Goal: Task Accomplishment & Management: Complete application form

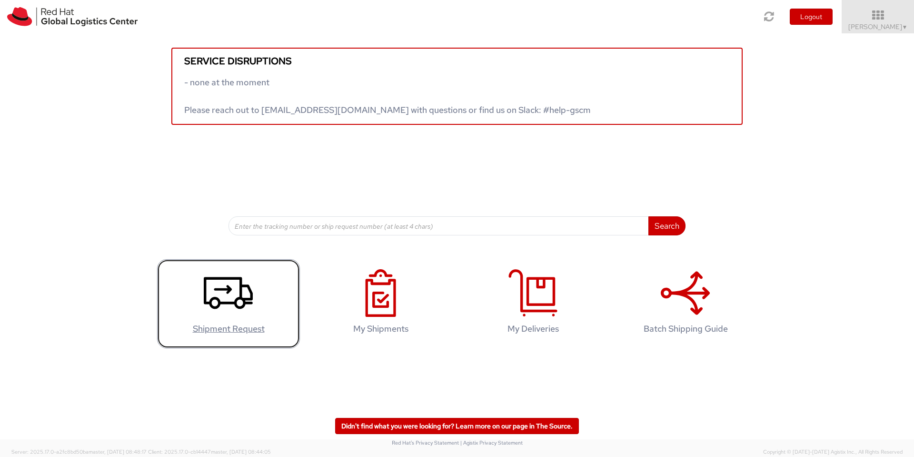
click at [216, 298] on use at bounding box center [228, 293] width 49 height 32
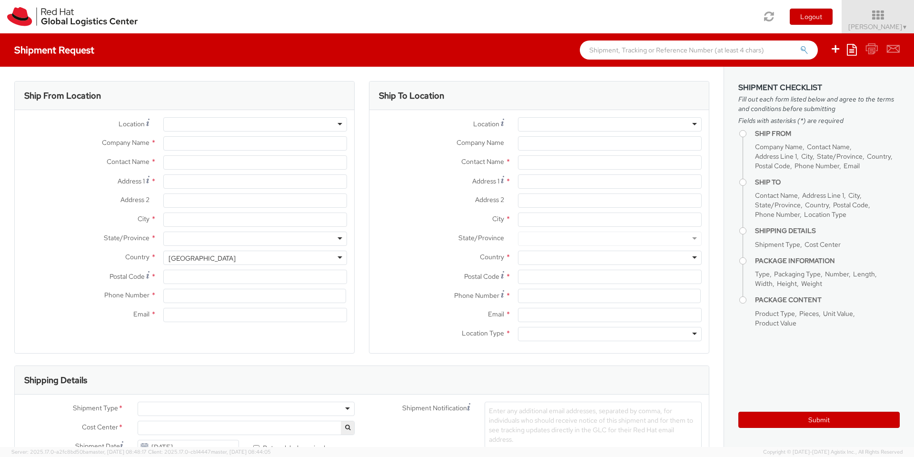
select select "150"
select select
type input "Red Hat"
type input "[PERSON_NAME]"
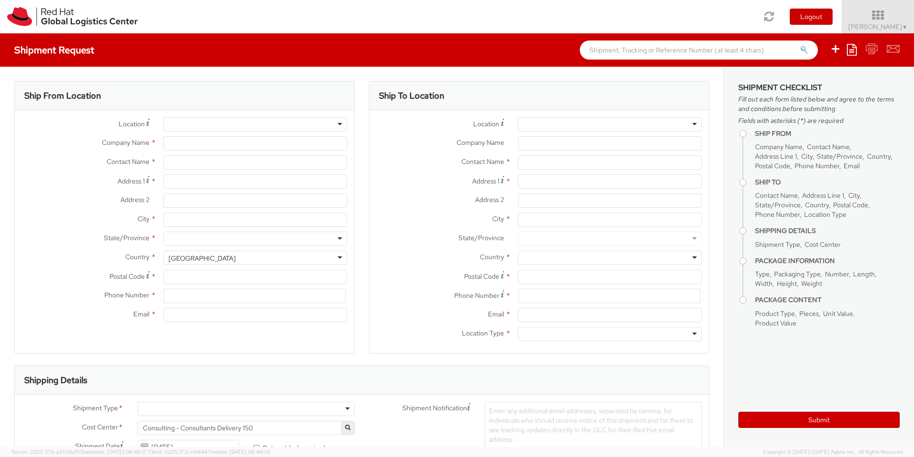
type input "34932204222"
type input "[EMAIL_ADDRESS][DOMAIN_NAME]"
click at [262, 185] on input "Address 1 *" at bounding box center [255, 181] width 184 height 14
type input "[STREET_ADDRESS]"
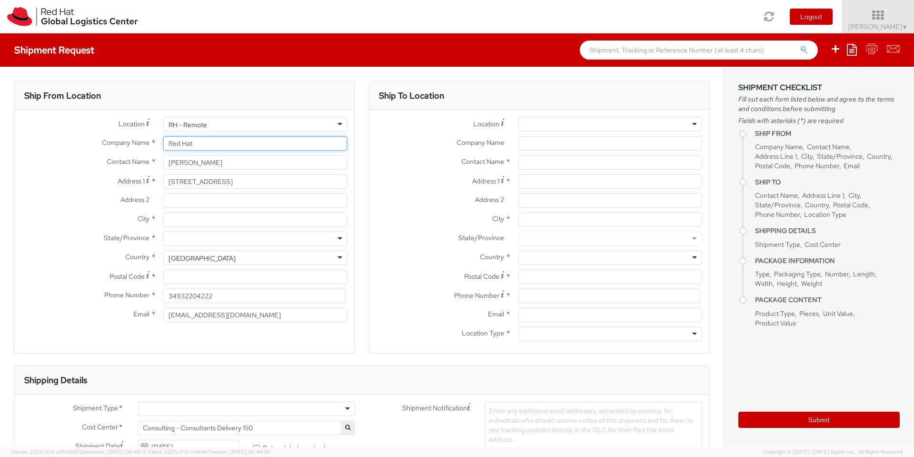
type input "[GEOGRAPHIC_DATA]"
type input "Onda"
type input "12200"
type input "683292666"
click at [229, 241] on div at bounding box center [255, 238] width 184 height 14
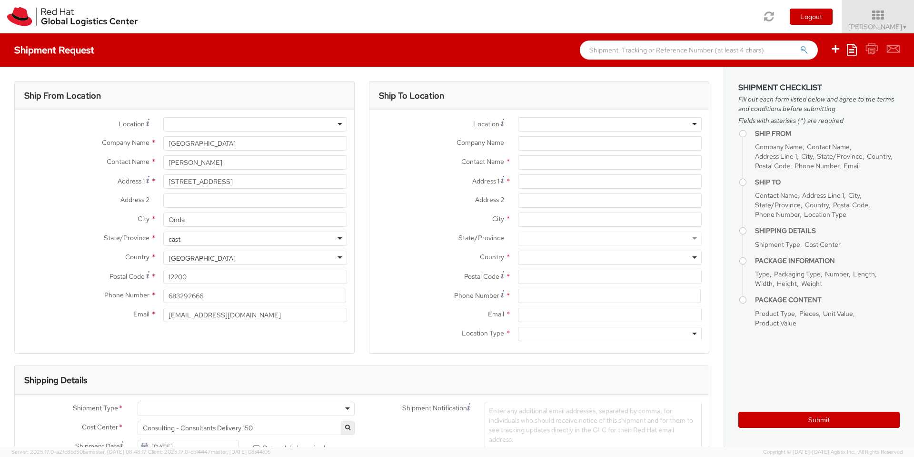
type input "cast"
click at [79, 239] on label "State/Province *" at bounding box center [85, 237] width 141 height 12
click at [212, 256] on div "United States" at bounding box center [255, 257] width 184 height 14
type input "spain"
select select "CM"
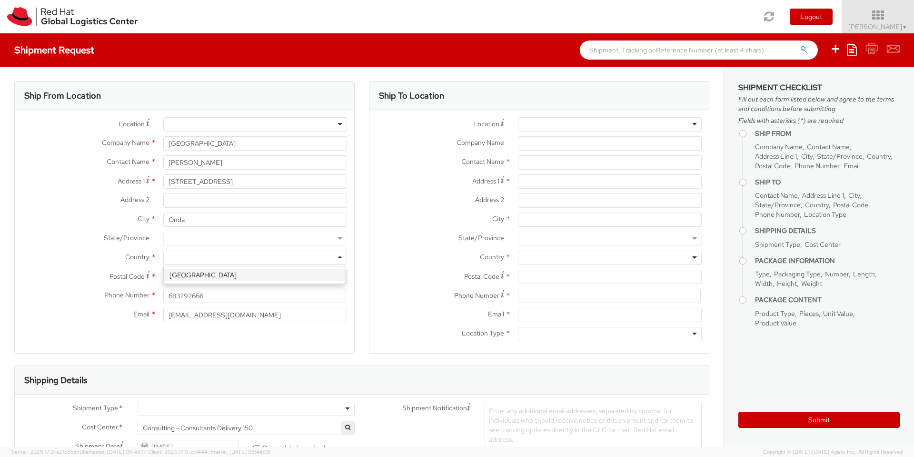
select select "KGS"
click at [362, 264] on div "Ship To Location Location * RH - Amsterdam - MSO RH - Amsterdam Data Center RH …" at bounding box center [539, 223] width 355 height 284
click at [562, 125] on div at bounding box center [610, 124] width 184 height 14
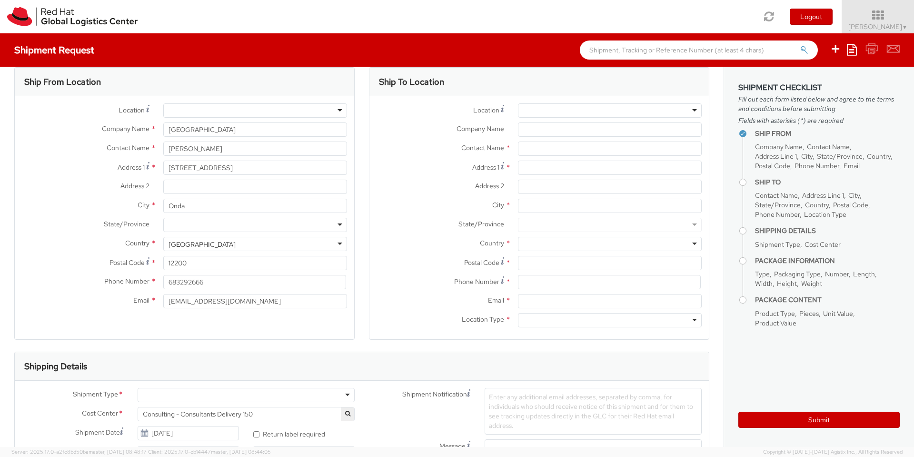
paste input "RH - Brno - Tech Park Brno - B"
type input "RH - Brno - Tech Park Brno - B"
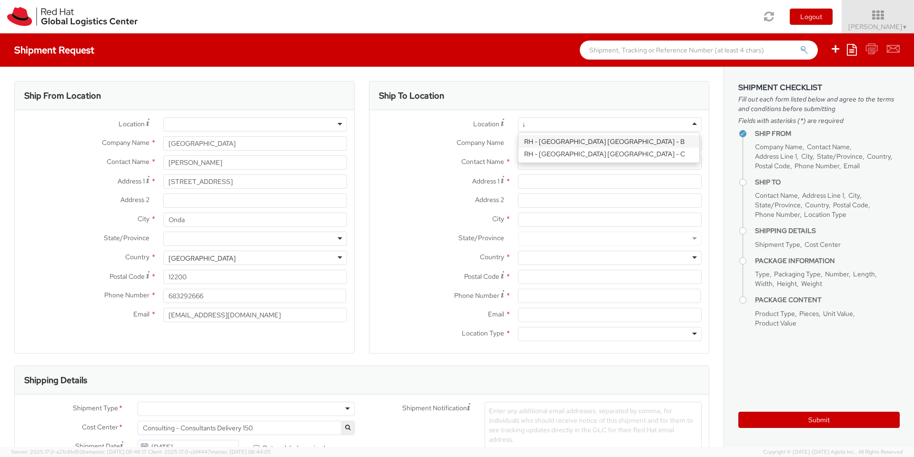
click at [558, 122] on div at bounding box center [610, 124] width 184 height 14
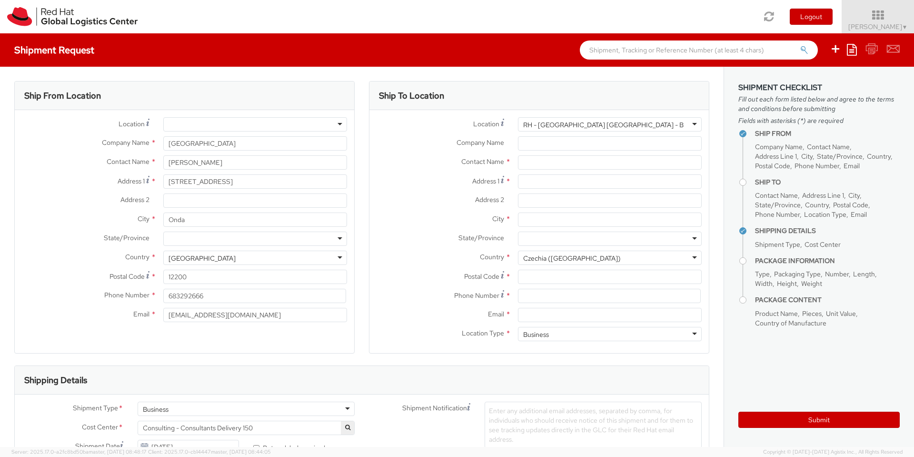
type input "Red Hat Czech s.r.o."
type input "Purkynova 647/111"
type input "[GEOGRAPHIC_DATA]"
type input "621 00"
type input "420 532 294 555"
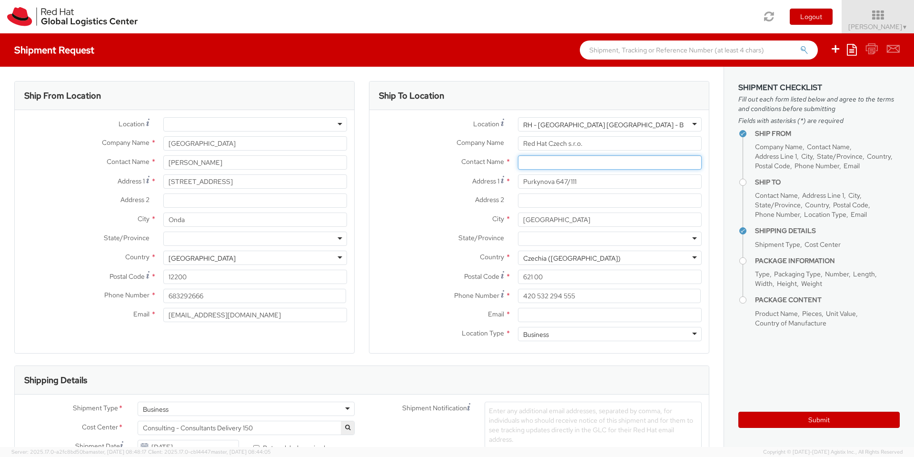
paste input "Red Hat IT - Endpoint Systems"
click at [437, 161] on label "Contact Name *" at bounding box center [439, 161] width 141 height 12
click at [575, 162] on input "Red Hat IT - Endpoint Systems" at bounding box center [610, 162] width 184 height 14
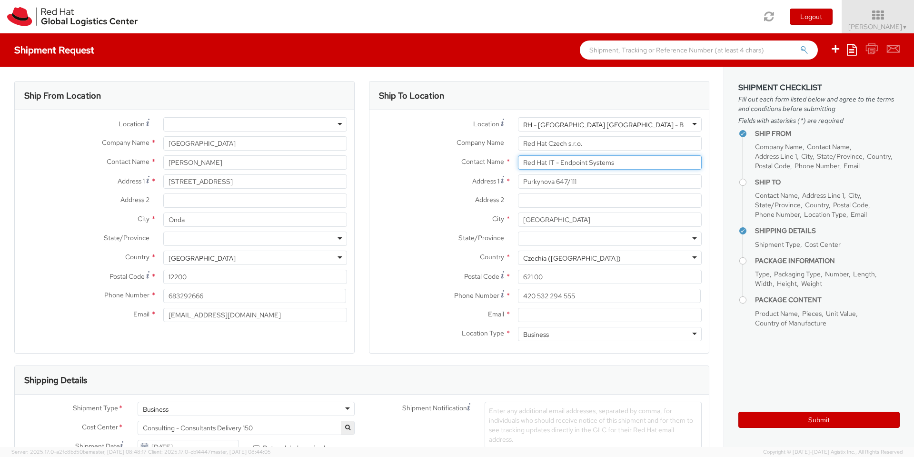
click at [617, 163] on input "Red Hat IT - Endpoint Systems" at bounding box center [610, 162] width 184 height 14
paste input "Attn:"
type input "Attn: Red Hat IT - Endpoint Systems"
click at [436, 161] on label "Contact Name *" at bounding box center [439, 161] width 141 height 12
click at [545, 318] on input "Email *" at bounding box center [610, 315] width 184 height 14
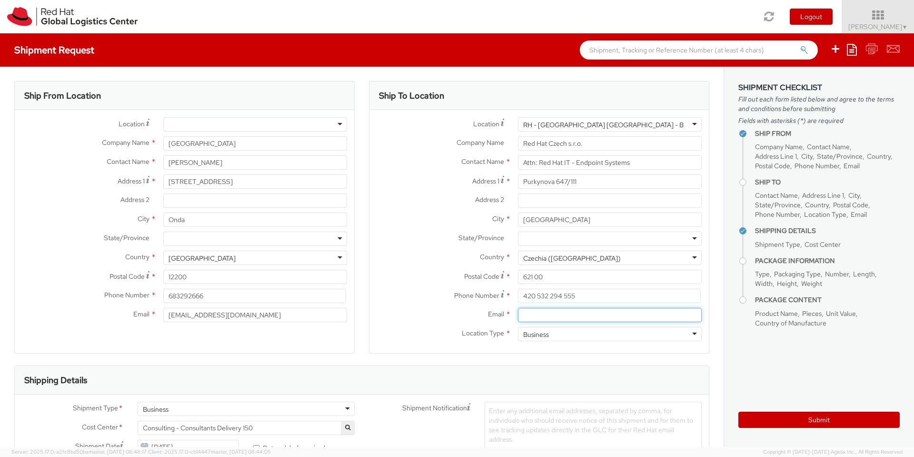
paste input "[EMAIL_ADDRESS][DOMAIN_NAME]"
type input "[EMAIL_ADDRESS][DOMAIN_NAME]"
click at [387, 308] on label "Email *" at bounding box center [439, 314] width 141 height 12
click at [518, 308] on input "[EMAIL_ADDRESS][DOMAIN_NAME]" at bounding box center [610, 315] width 184 height 14
click at [394, 283] on div "Postal Code * 621 00" at bounding box center [538, 276] width 339 height 14
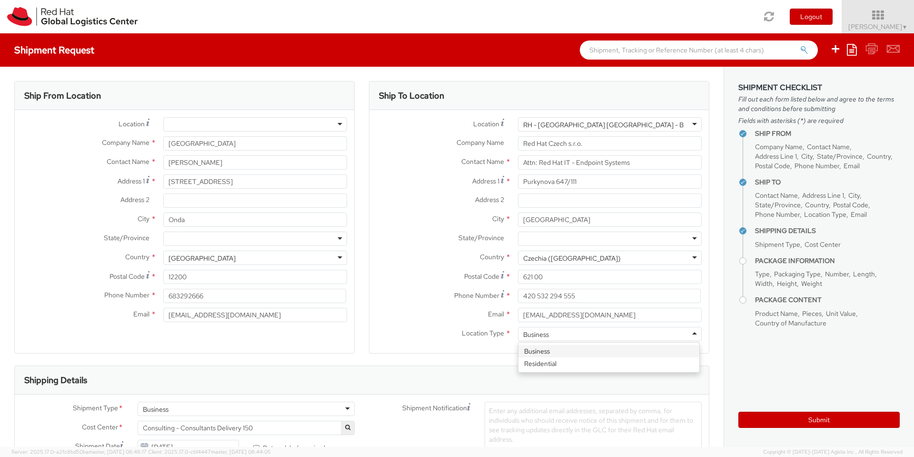
click at [597, 330] on div "Business" at bounding box center [610, 334] width 184 height 14
click at [410, 292] on label "Phone Number *" at bounding box center [439, 294] width 141 height 13
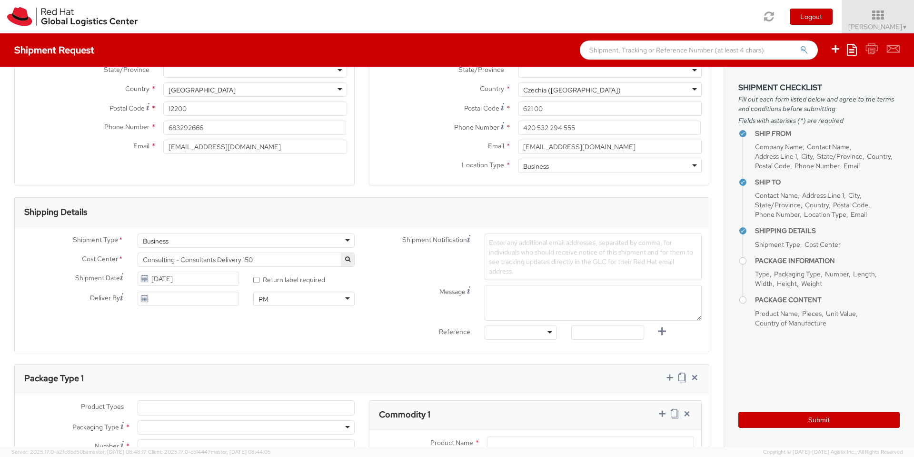
scroll to position [214, 0]
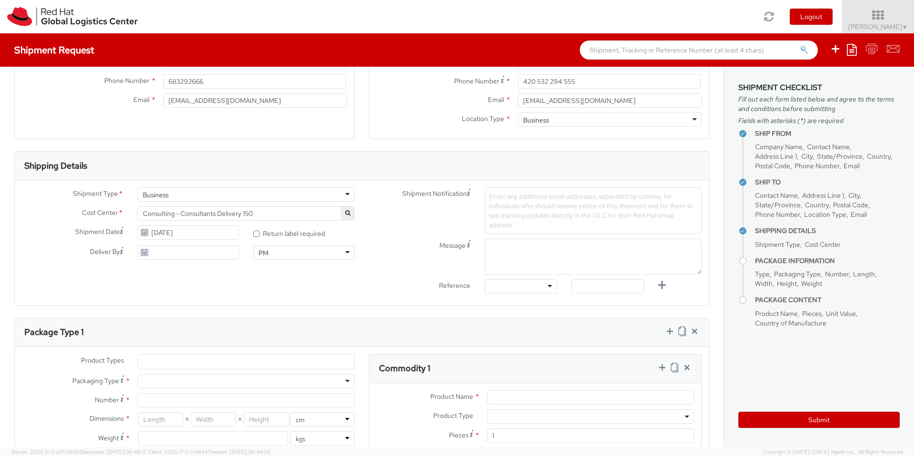
click at [284, 214] on span "Consulting - Consultants Delivery 150" at bounding box center [246, 213] width 207 height 9
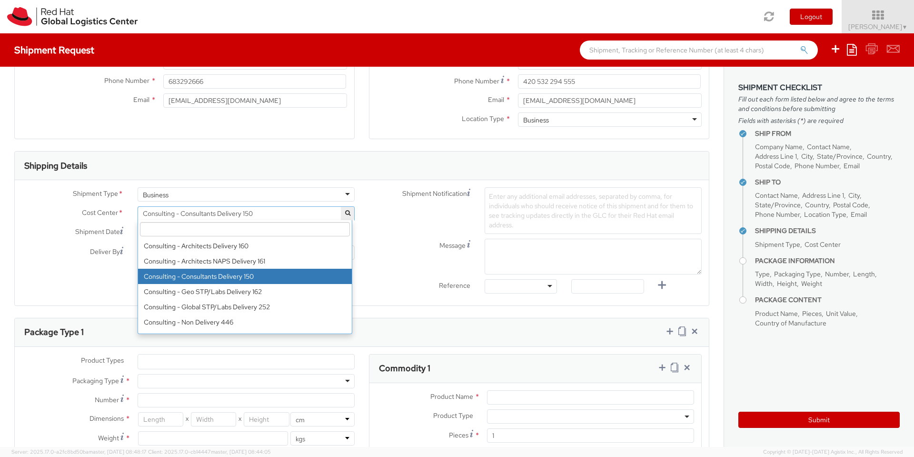
paste input "IT Fixed Assets and Contracts 850"
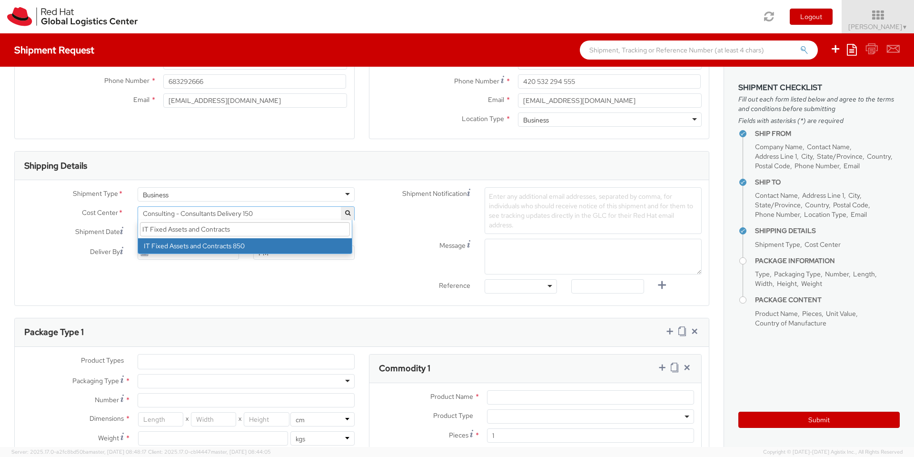
type input "IT Fixed Assets and Contracts"
select select "850"
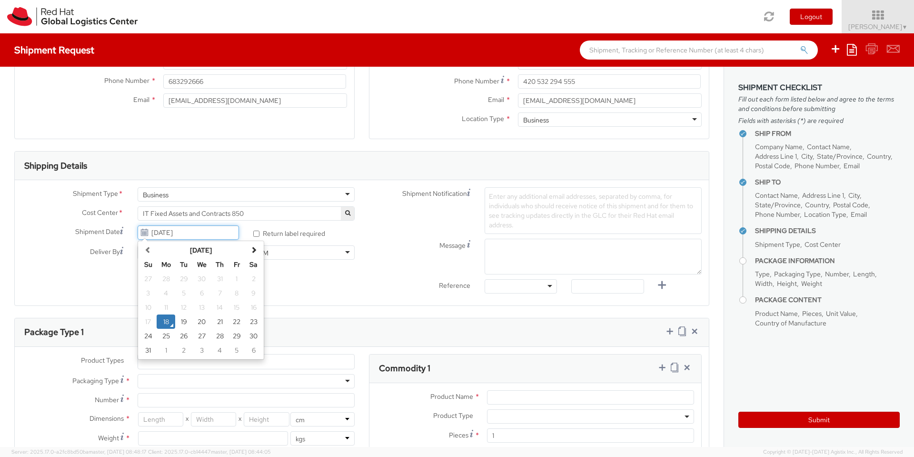
click at [205, 233] on input "08/18/2025" at bounding box center [188, 232] width 101 height 14
click at [218, 321] on td "21" at bounding box center [219, 321] width 17 height 14
click at [195, 231] on input "08/21/2025" at bounding box center [188, 232] width 101 height 14
click at [233, 322] on td "22" at bounding box center [236, 321] width 17 height 14
type input "[DATE]"
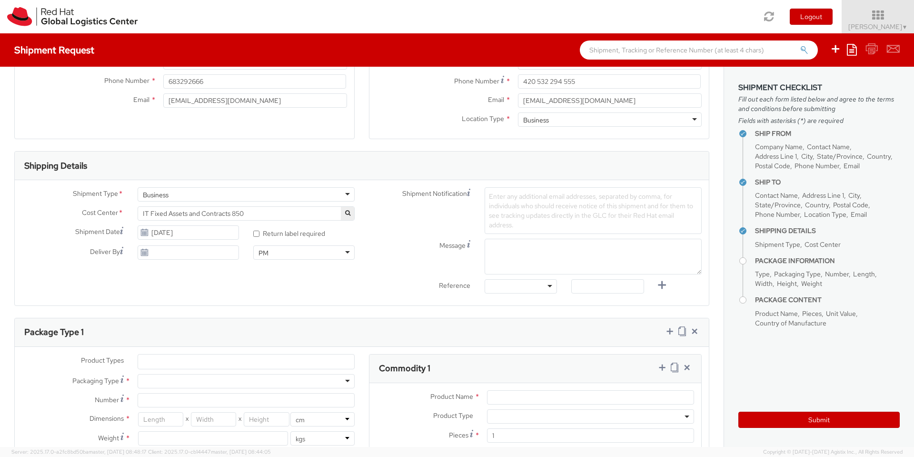
click at [544, 286] on div at bounding box center [521, 286] width 72 height 14
click at [399, 285] on label "Reference" at bounding box center [420, 284] width 116 height 11
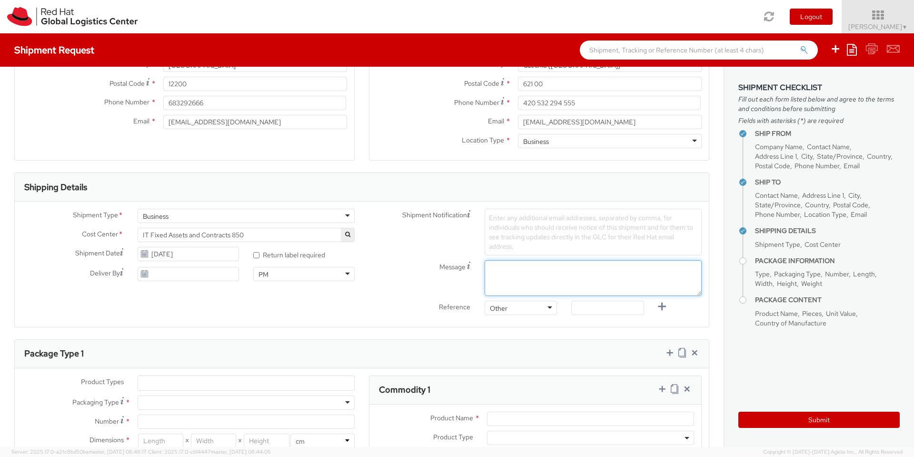
paste textarea "RPCI0078201"
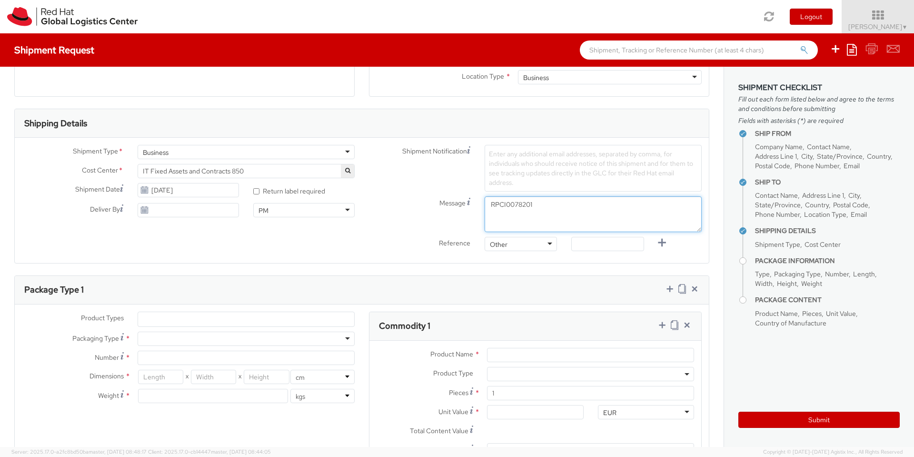
scroll to position [257, 0]
type textarea "RPCI0078201"
click at [600, 240] on input "text" at bounding box center [607, 243] width 72 height 14
paste input "RPCI0078201"
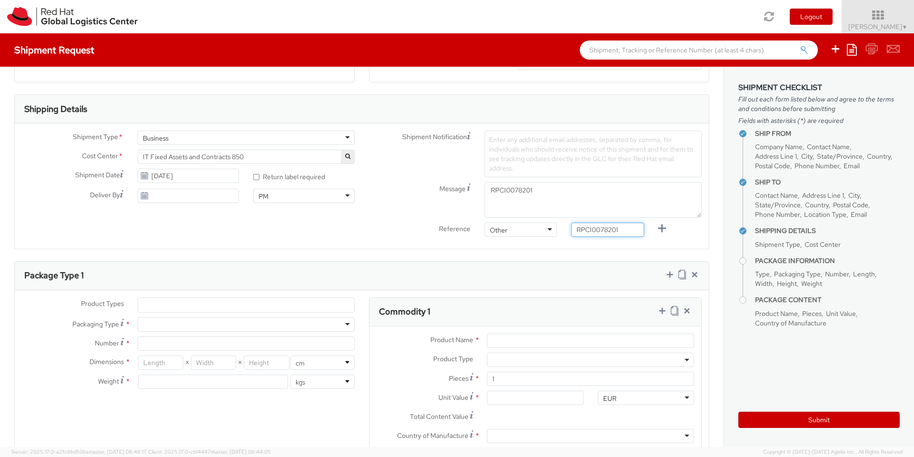
scroll to position [278, 0]
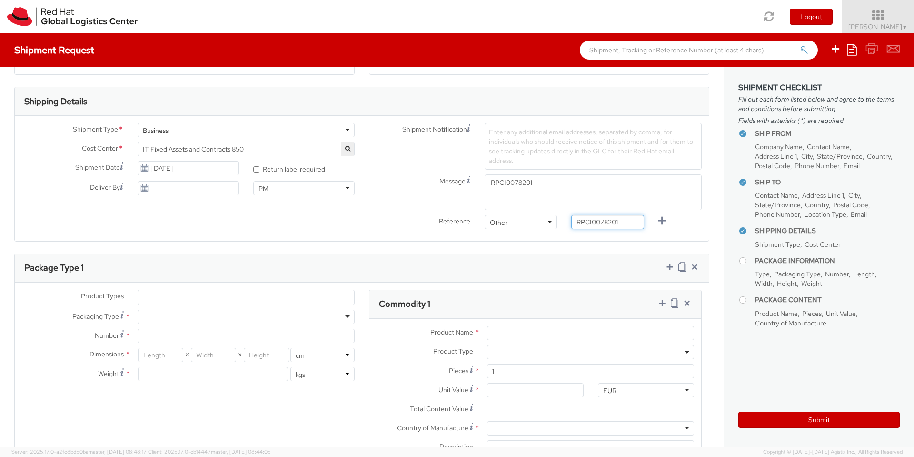
type input "RPCI0078201"
click at [569, 185] on textarea "RPCI0078201" at bounding box center [593, 192] width 217 height 36
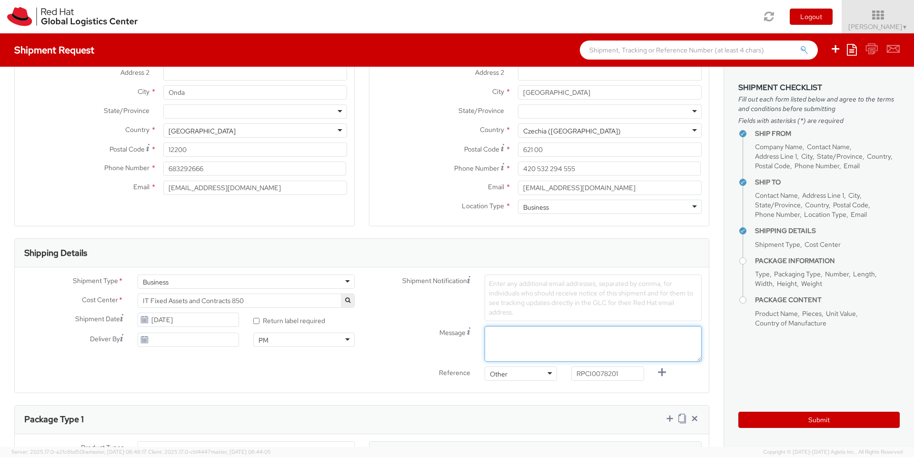
scroll to position [107, 0]
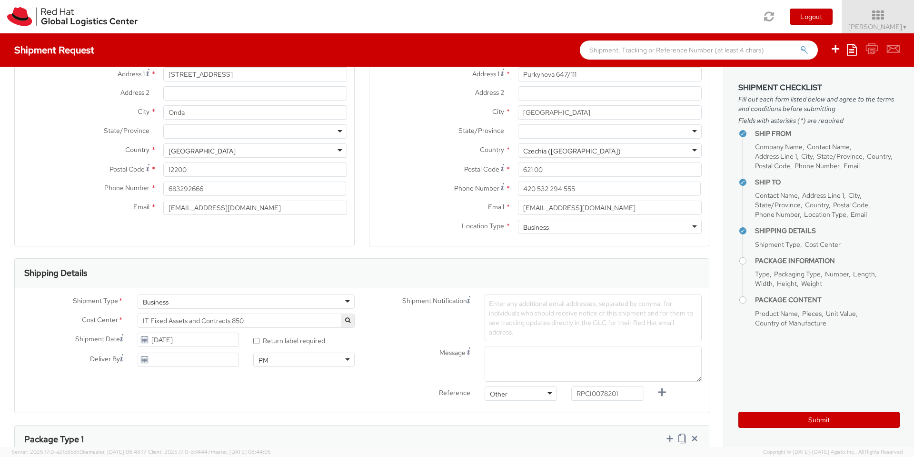
click at [528, 310] on span "Enter any additional email addresses, separated by comma, for individuals who s…" at bounding box center [591, 317] width 204 height 37
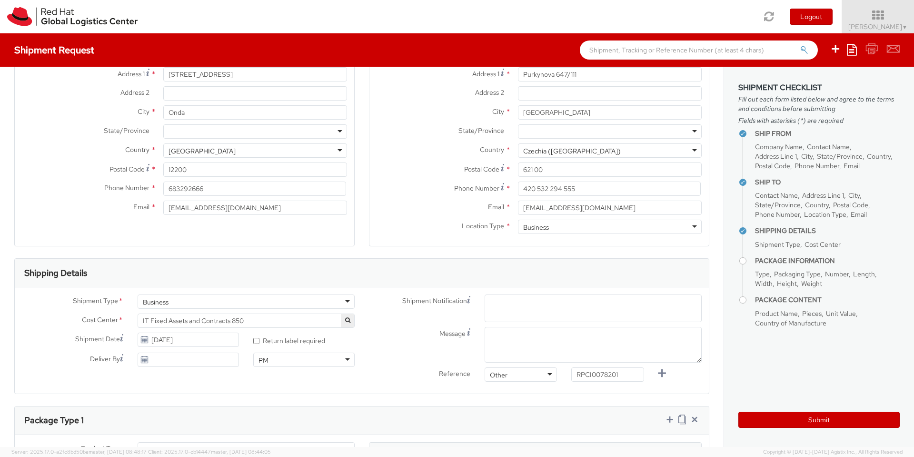
paste input "emea-eshub@redhat.com"
type input "emea-eshub@redhat.com"
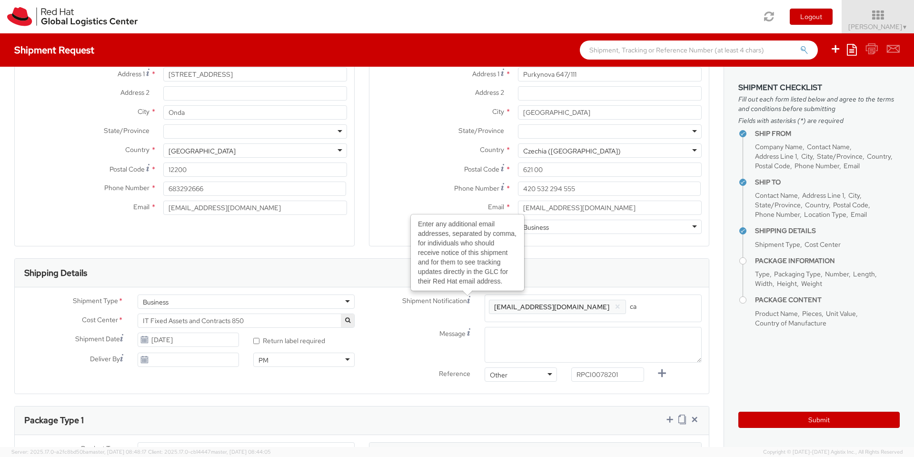
type input "c"
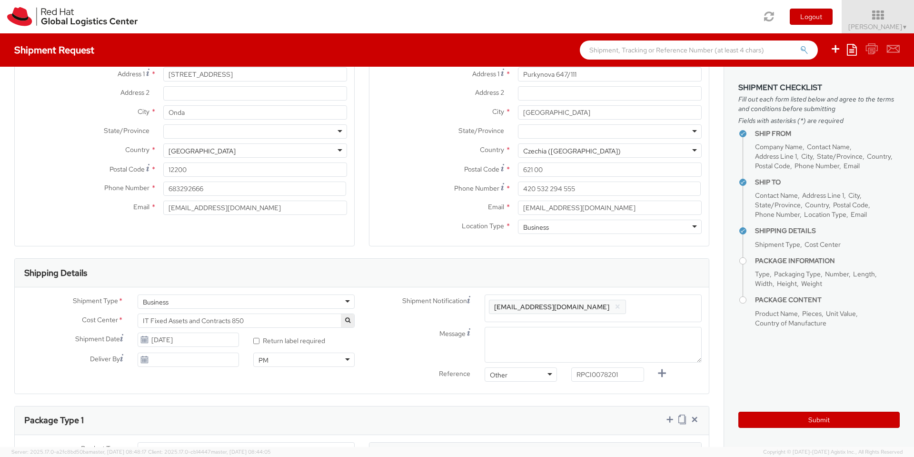
click at [621, 305] on span "Enter any additional email addresses, separated by comma, for individuals who s…" at bounding box center [593, 319] width 208 height 38
paste input "cperez@redhat.com"
type input "cperez@redhat.com"
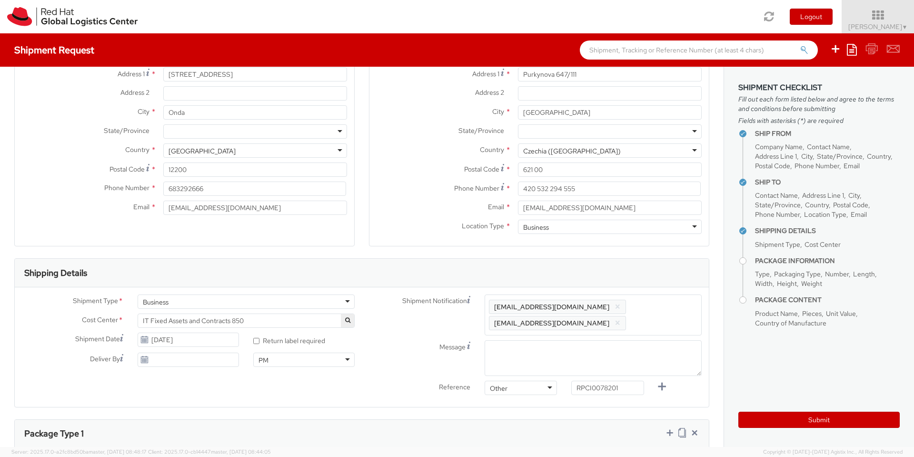
click at [698, 300] on div "Enter any additional email addresses, separated by comma, for individuals who s…" at bounding box center [592, 314] width 231 height 41
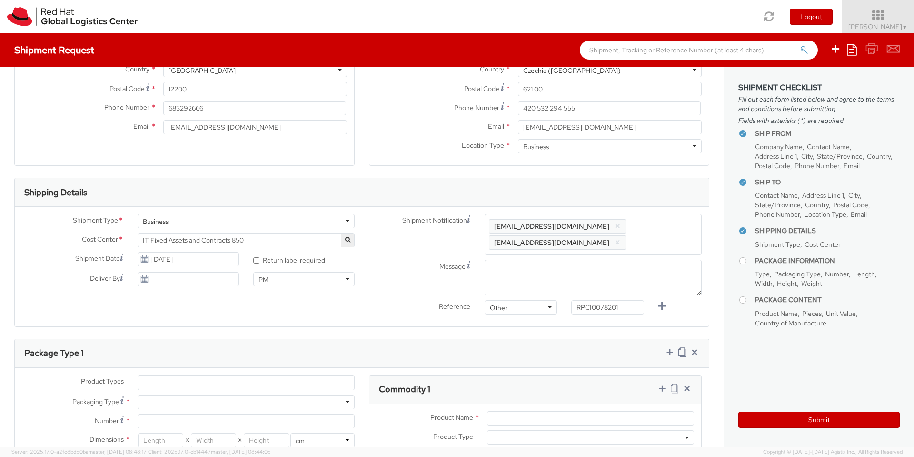
scroll to position [193, 0]
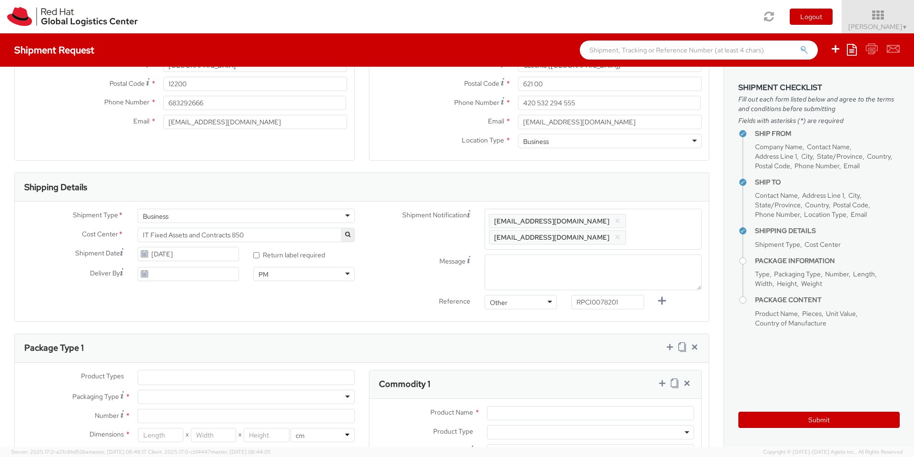
click at [344, 269] on div "PM" at bounding box center [303, 274] width 101 height 14
click at [249, 274] on div "AM AM AM PM" at bounding box center [304, 274] width 116 height 14
click at [143, 273] on use at bounding box center [144, 273] width 7 height 7
click at [186, 272] on input "08/18/2025" at bounding box center [188, 274] width 101 height 14
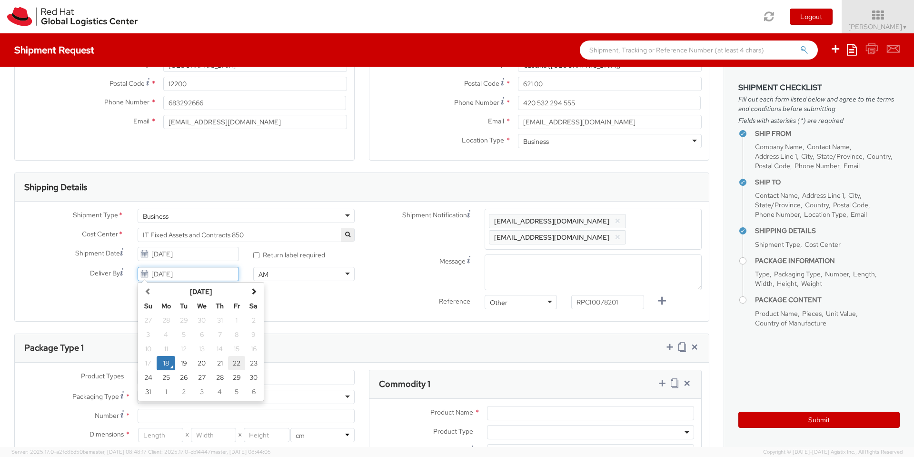
click at [237, 364] on td "22" at bounding box center [236, 363] width 17 height 14
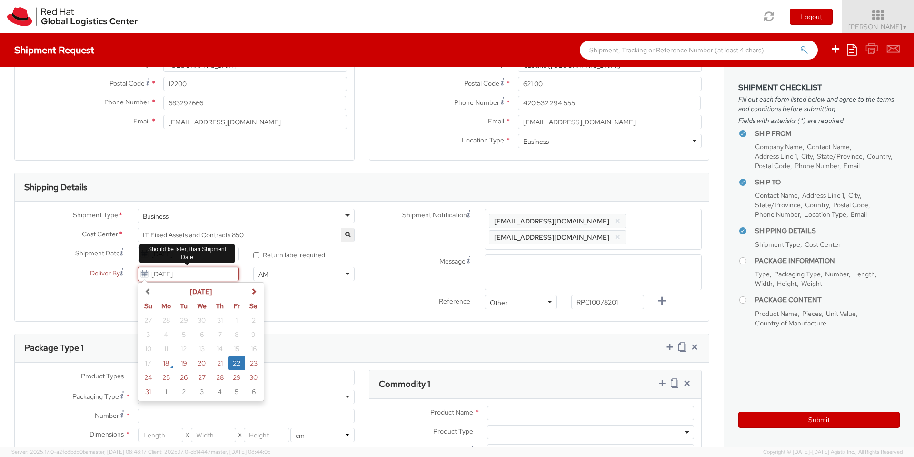
click at [207, 274] on input "[DATE]" at bounding box center [188, 274] width 101 height 14
click at [199, 278] on input "[DATE]" at bounding box center [188, 274] width 101 height 14
type input "0"
click at [109, 295] on div "Shipment Type * Business Business Business Cost Center * Consulting - Consultan…" at bounding box center [362, 260] width 694 height 105
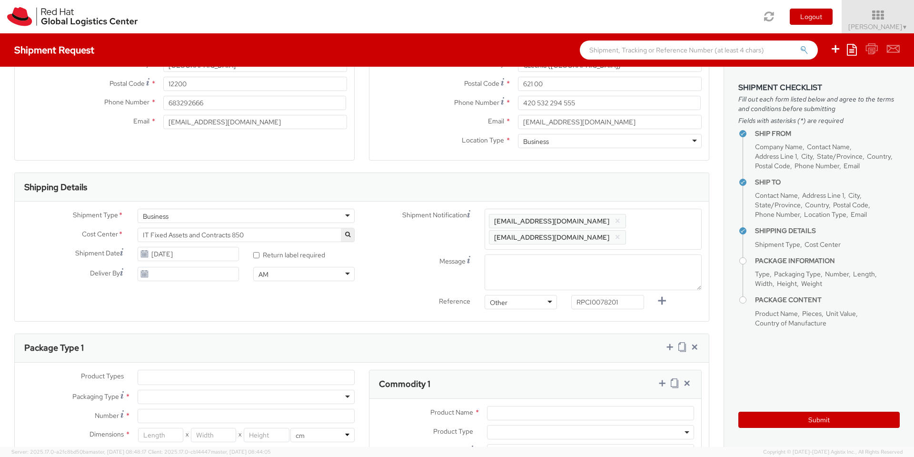
click at [362, 256] on div "Message" at bounding box center [535, 272] width 347 height 36
click at [527, 257] on textarea "Message" at bounding box center [593, 272] width 217 height 36
click at [389, 254] on label "Message" at bounding box center [420, 259] width 116 height 11
click at [485, 254] on textarea "Pickup during the morning (AM)" at bounding box center [593, 272] width 217 height 36
click at [496, 254] on textarea "Pickup during the morning (AM)" at bounding box center [593, 272] width 217 height 36
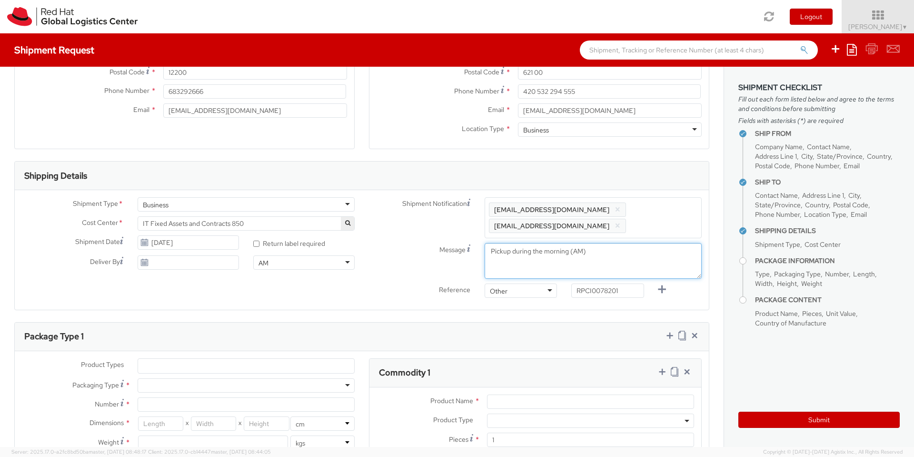
scroll to position [214, 0]
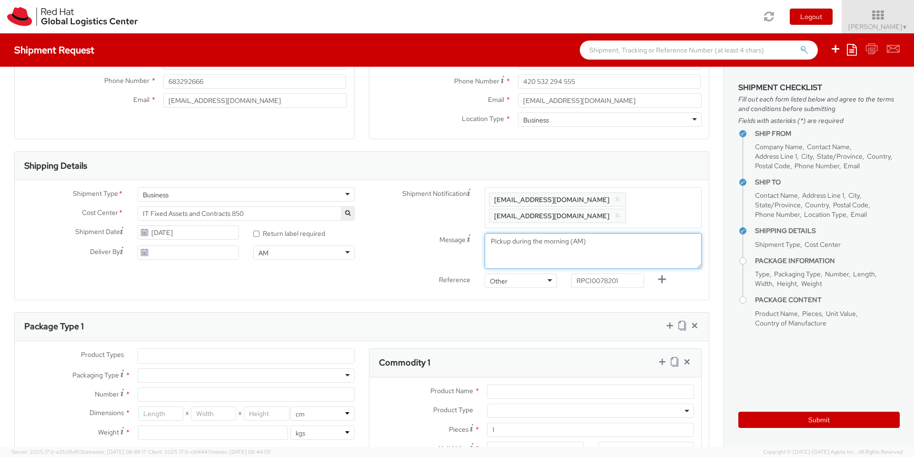
drag, startPoint x: 496, startPoint y: 248, endPoint x: 583, endPoint y: 227, distance: 89.7
click at [583, 233] on textarea "Pickup during the morning (AM)" at bounding box center [593, 251] width 217 height 36
paste textarea "Morning Pickup"
type textarea "Morning Pickup (AM)"
click at [410, 233] on label "Message" at bounding box center [420, 238] width 116 height 11
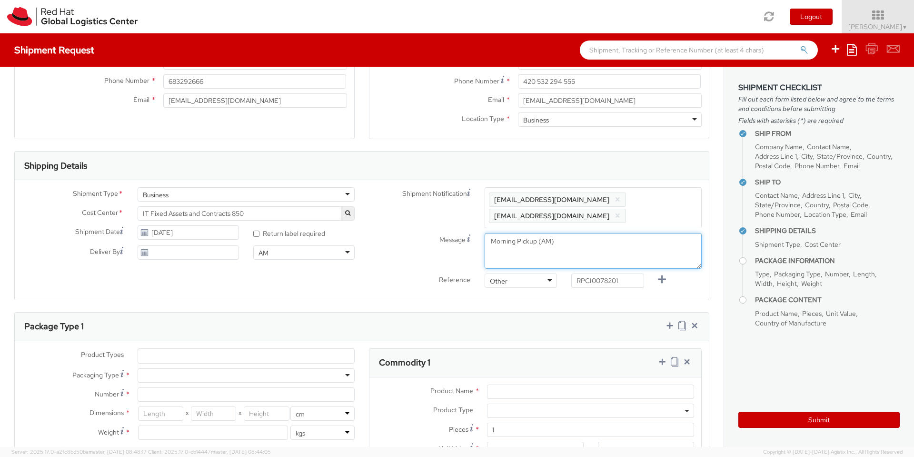
click at [485, 233] on textarea "Morning Pickup (AM)" at bounding box center [593, 251] width 217 height 36
click at [399, 233] on label "Message" at bounding box center [420, 238] width 116 height 11
click at [485, 233] on textarea "Morning Pickup (AM)" at bounding box center [593, 251] width 217 height 36
click at [385, 233] on label "Message" at bounding box center [420, 238] width 116 height 11
click at [485, 233] on textarea "Morning Pickup (AM)" at bounding box center [593, 251] width 217 height 36
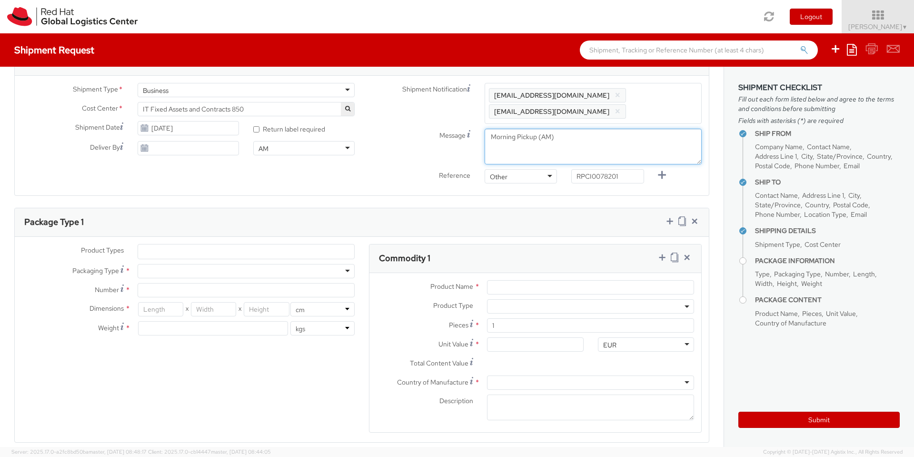
scroll to position [364, 0]
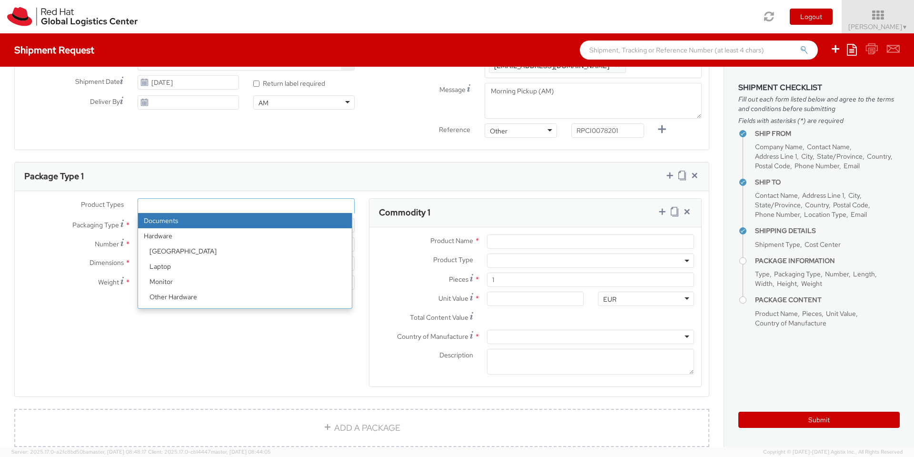
click at [302, 199] on ul at bounding box center [246, 206] width 216 height 14
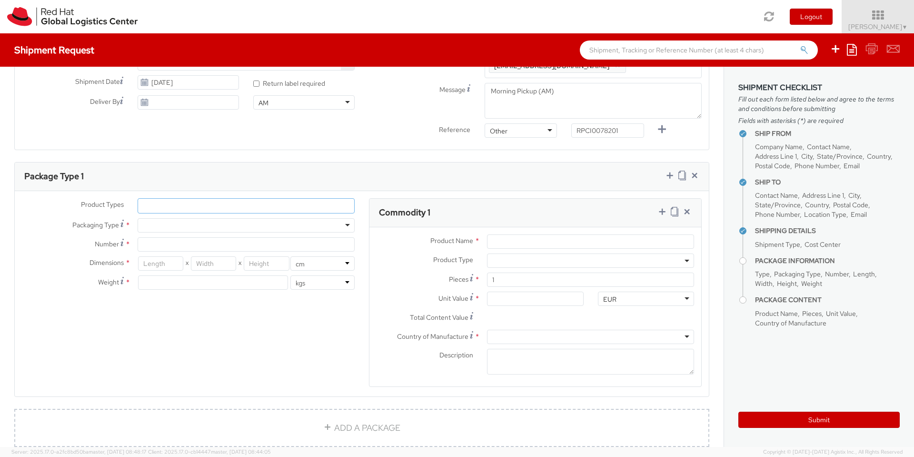
click at [302, 199] on ul at bounding box center [246, 206] width 216 height 14
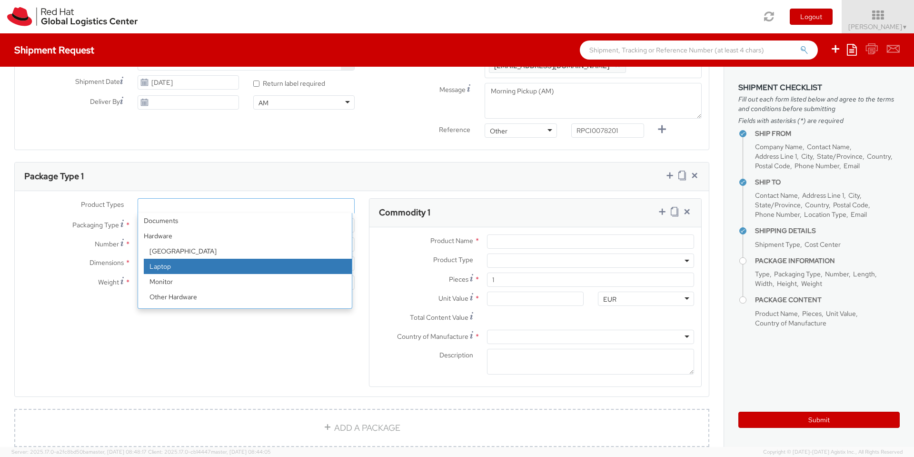
select select "LAPTOP"
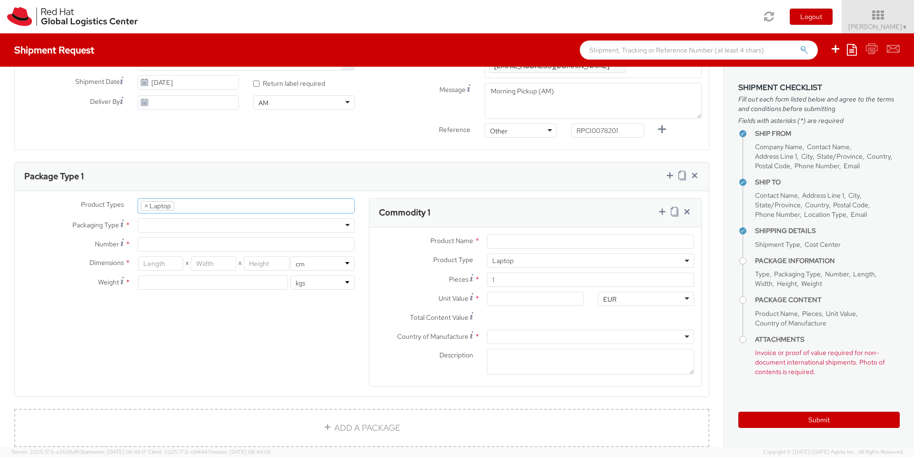
scroll to position [27, 0]
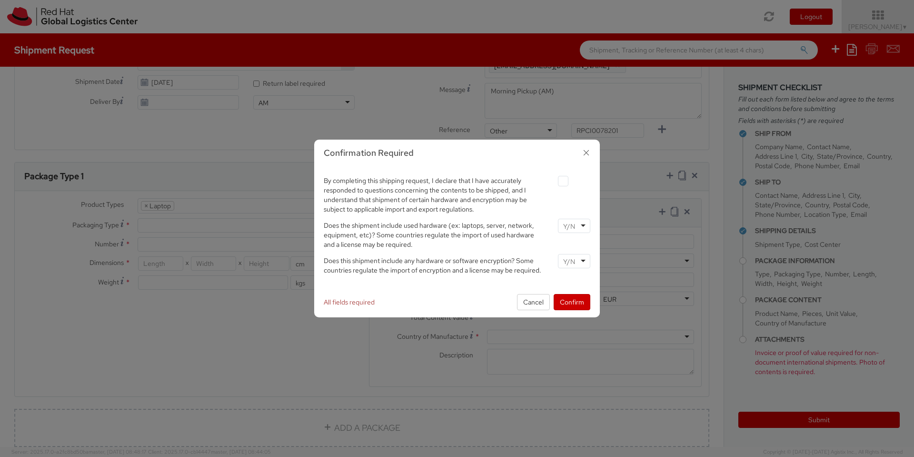
click at [583, 224] on div at bounding box center [574, 225] width 32 height 14
click at [584, 261] on div at bounding box center [574, 261] width 32 height 14
click at [581, 272] on div "Does this shipment include any hardware or software encryption? Some countries …" at bounding box center [457, 264] width 281 height 21
click at [571, 304] on button "Confirm" at bounding box center [572, 302] width 37 height 16
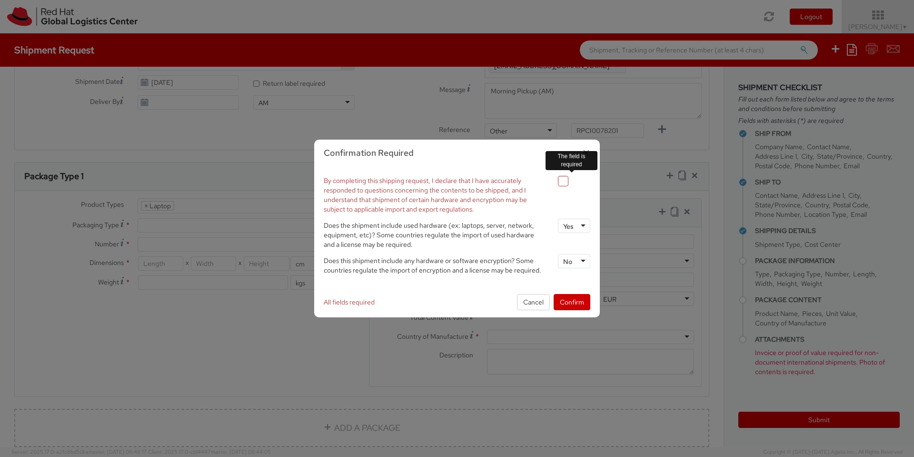
click at [562, 178] on label at bounding box center [563, 181] width 10 height 10
click at [555, 178] on input "checkbox" at bounding box center [552, 181] width 6 height 6
checkbox input "true"
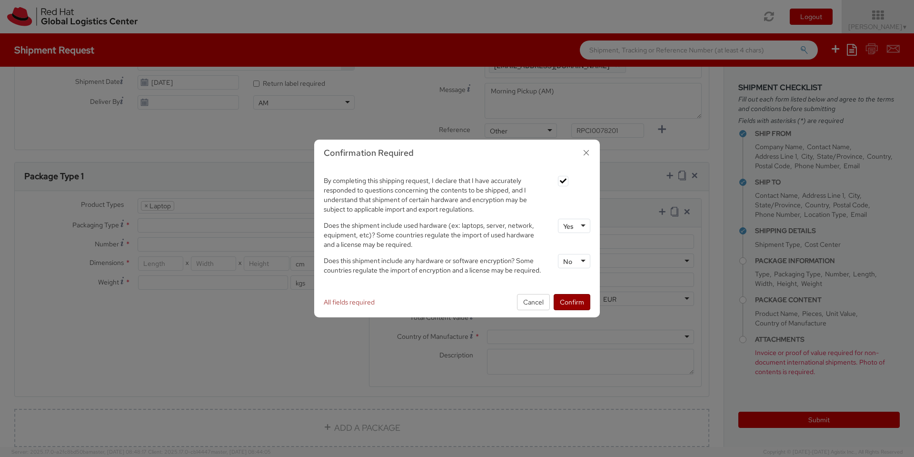
click at [570, 303] on button "Confirm" at bounding box center [572, 302] width 37 height 16
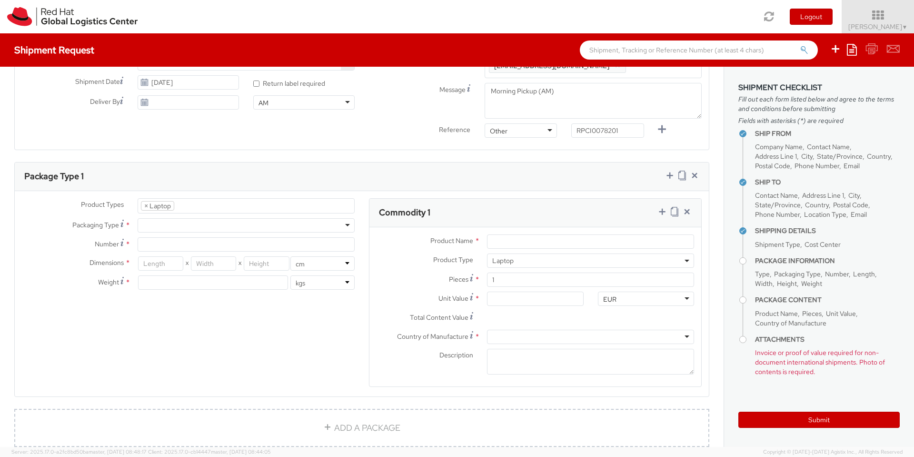
click at [260, 199] on ul "× Laptop" at bounding box center [246, 206] width 216 height 14
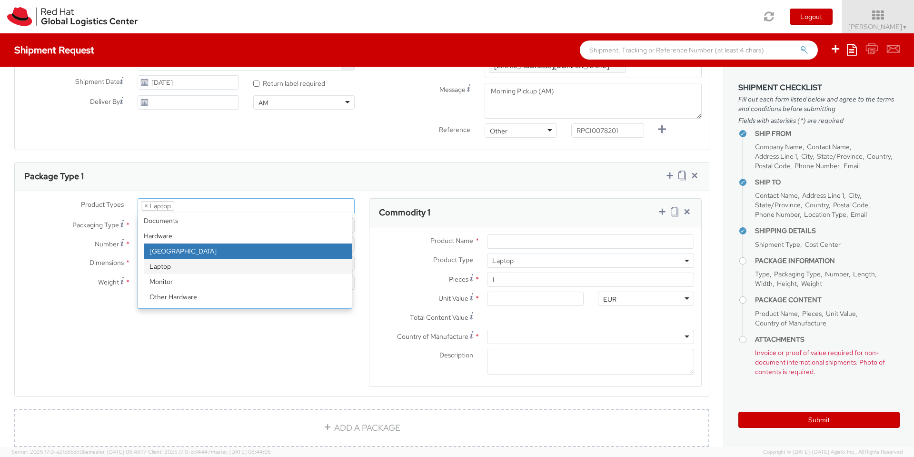
select select "DOC_STATION"
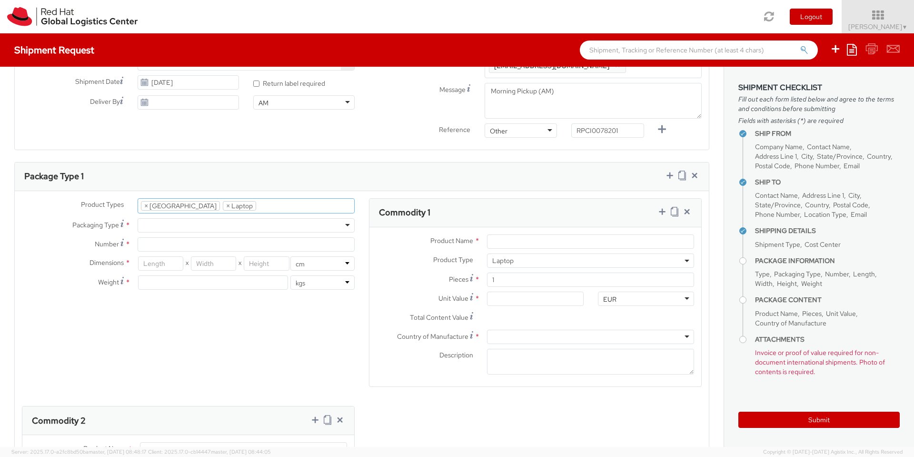
click at [226, 218] on div at bounding box center [246, 225] width 217 height 14
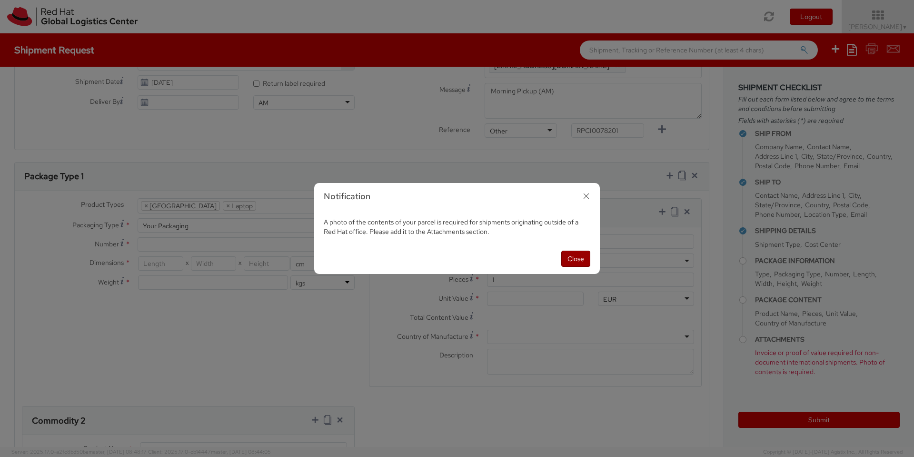
click at [575, 259] on button "Close" at bounding box center [575, 258] width 29 height 16
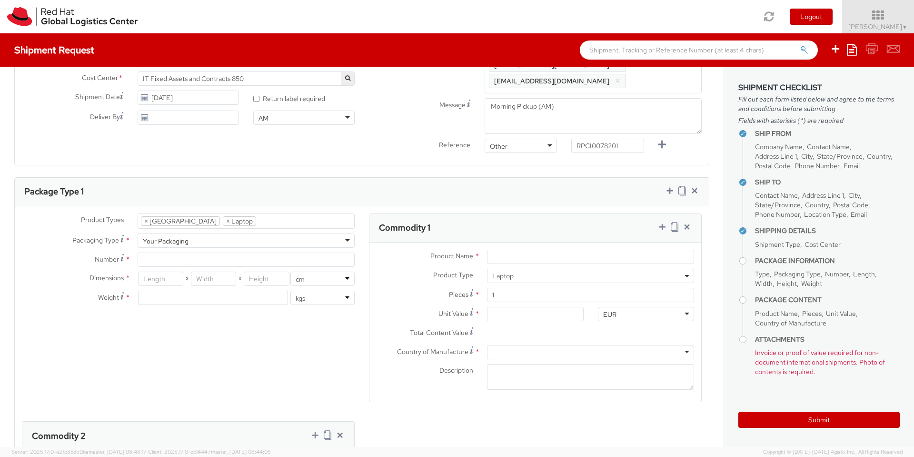
scroll to position [343, 0]
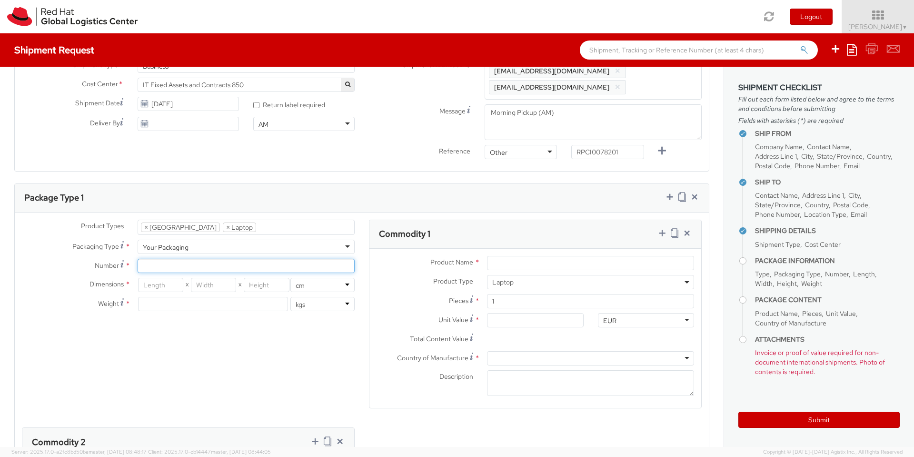
click at [231, 258] on input "Number *" at bounding box center [246, 265] width 217 height 14
click at [118, 258] on label "Number Number of identical packages of specified type and dimensions *" at bounding box center [73, 264] width 116 height 13
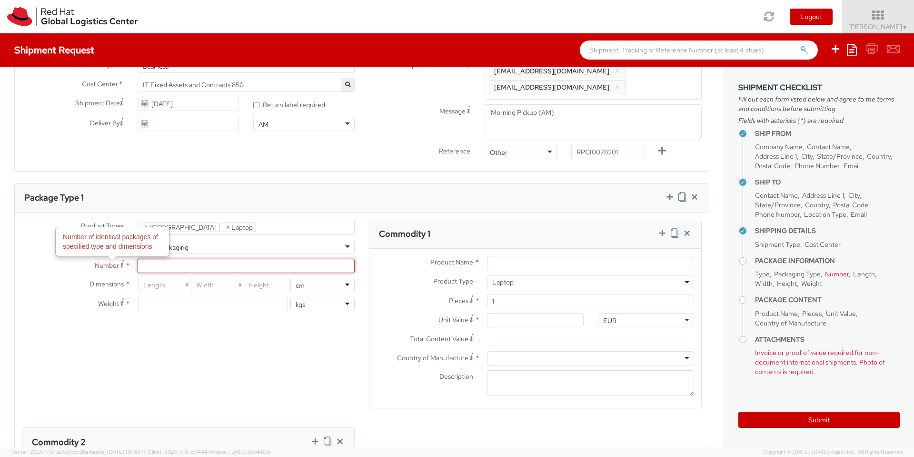
click at [138, 258] on input "Number Number of identical packages of specified type and dimensions *" at bounding box center [246, 265] width 217 height 14
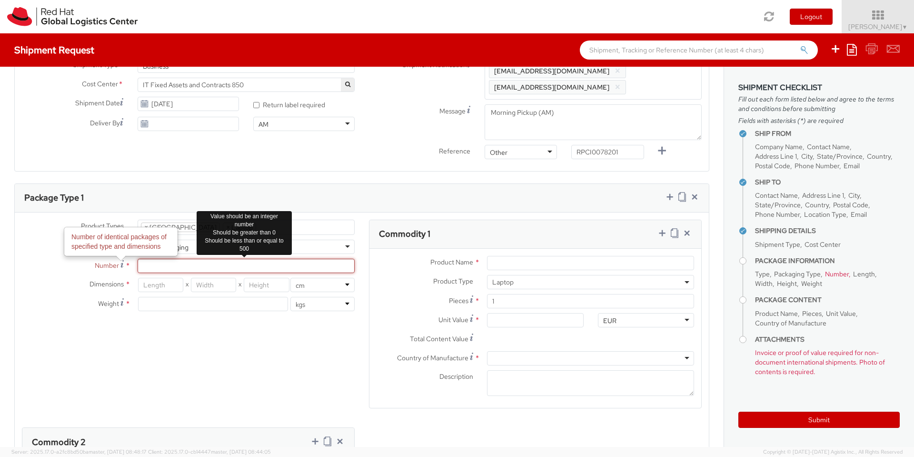
click at [211, 258] on input "Number Number of identical packages of specified type and dimensions *" at bounding box center [246, 265] width 217 height 14
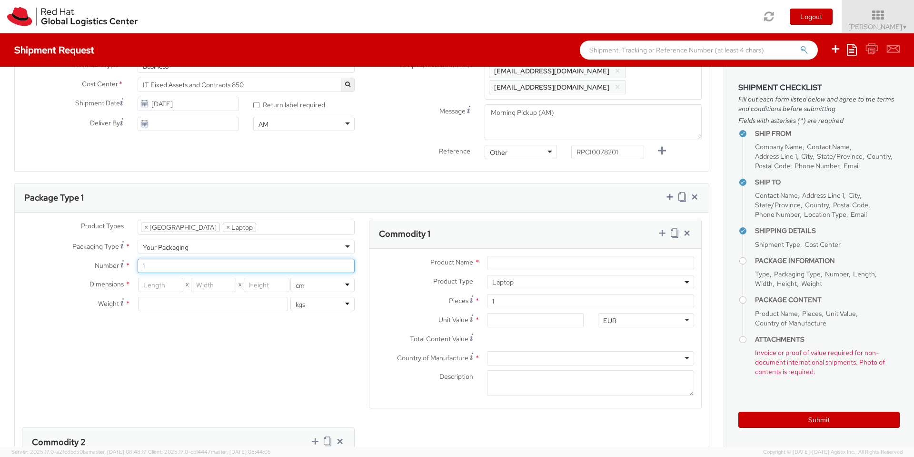
type input "1"
click at [161, 278] on input "number" at bounding box center [160, 285] width 45 height 14
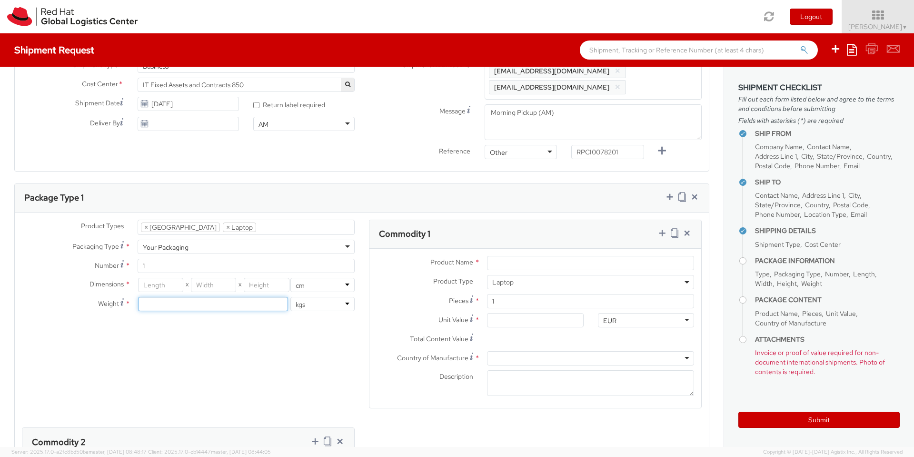
click at [186, 297] on input "number" at bounding box center [213, 304] width 150 height 14
type input "5.5"
click at [110, 359] on div "Product Types * Documents Docking Station Laptop Monitor Other Hardware Server …" at bounding box center [362, 423] width 694 height 408
click at [162, 278] on input "number" at bounding box center [160, 285] width 45 height 14
type input "59"
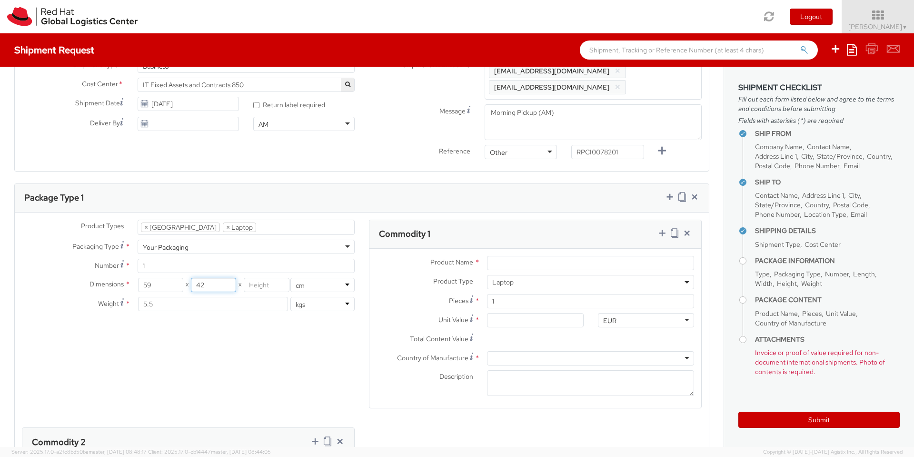
type input "42"
type input "20"
click at [100, 376] on div "Product Types * Documents Docking Station Laptop Monitor Other Hardware Server …" at bounding box center [362, 423] width 694 height 408
click at [553, 256] on input "Product Name *" at bounding box center [590, 263] width 207 height 14
paste input "T460s Laptop (ThinkPad) - Type 20FA"
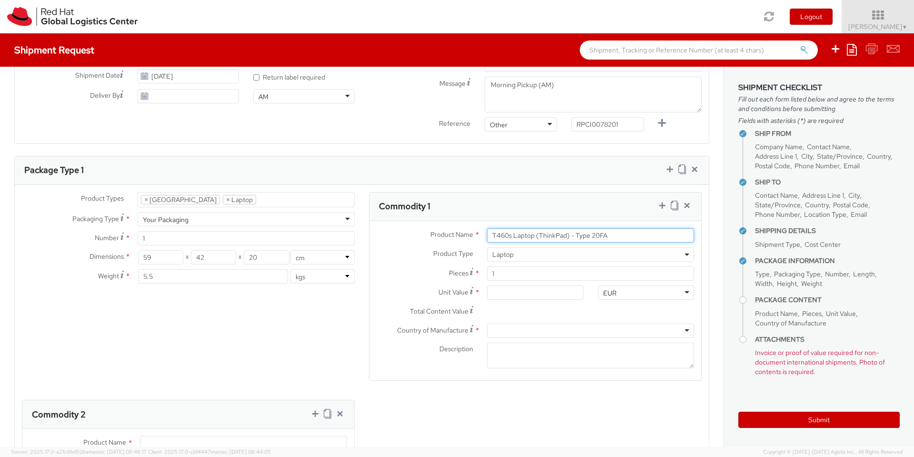
scroll to position [386, 0]
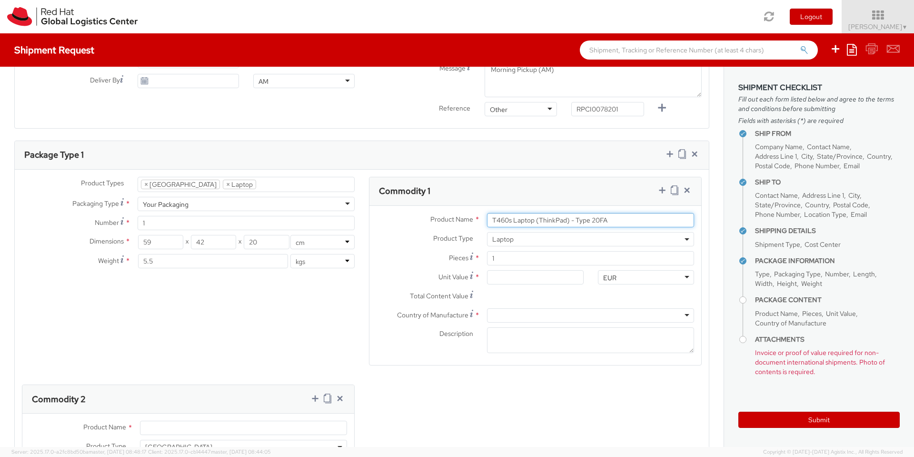
type input "T460s Laptop (ThinkPad) - Type 20FA"
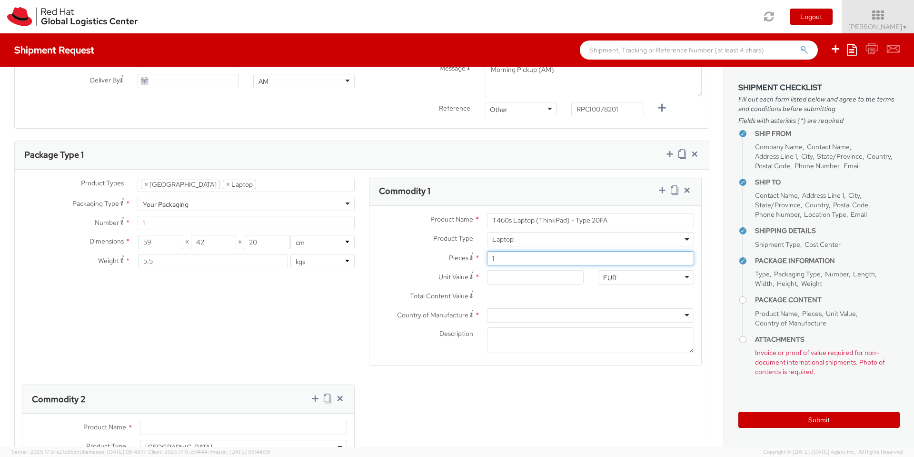
click at [526, 251] on input "1" at bounding box center [590, 258] width 207 height 14
click at [522, 270] on input "Unit Value *" at bounding box center [535, 277] width 96 height 14
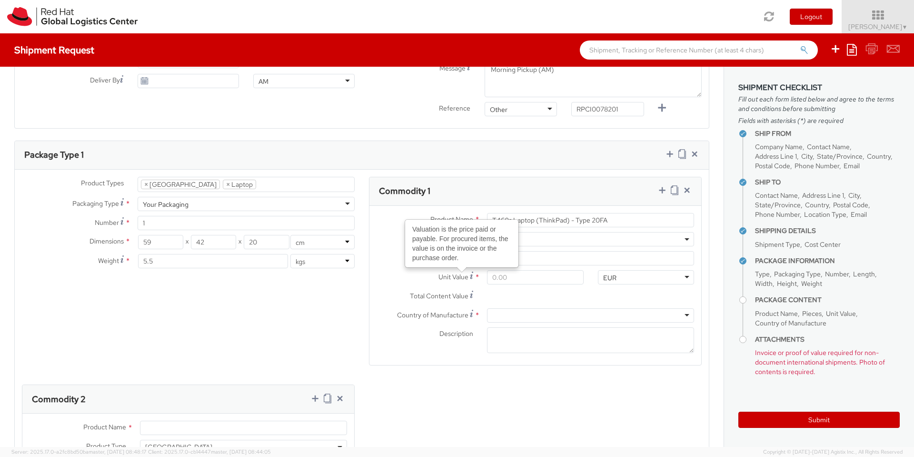
click at [470, 271] on icon at bounding box center [471, 275] width 3 height 8
click at [487, 270] on input "Unit Value Valuation is the price paid or payable. For procured items, the valu…" at bounding box center [535, 277] width 96 height 14
click at [405, 270] on label "Unit Value Valuation is the price paid or payable. For procured items, the valu…" at bounding box center [424, 276] width 110 height 13
click at [487, 270] on input "Unit Value Valuation is the price paid or payable. For procured items, the valu…" at bounding box center [535, 277] width 96 height 14
click at [386, 270] on label "Unit Value Valuation is the price paid or payable. For procured items, the valu…" at bounding box center [424, 276] width 110 height 13
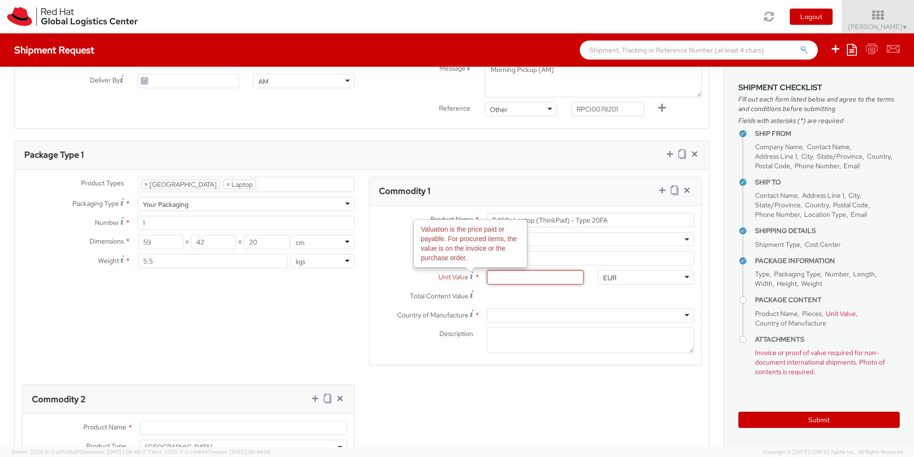
click at [487, 270] on input "Unit Value Valuation is the price paid or payable. For procured items, the valu…" at bounding box center [535, 277] width 96 height 14
drag, startPoint x: 514, startPoint y: 268, endPoint x: 474, endPoint y: 269, distance: 40.0
click at [474, 270] on div "Unit Value * The field is required" at bounding box center [479, 277] width 221 height 14
click at [487, 270] on input "Unit Value *" at bounding box center [535, 277] width 96 height 14
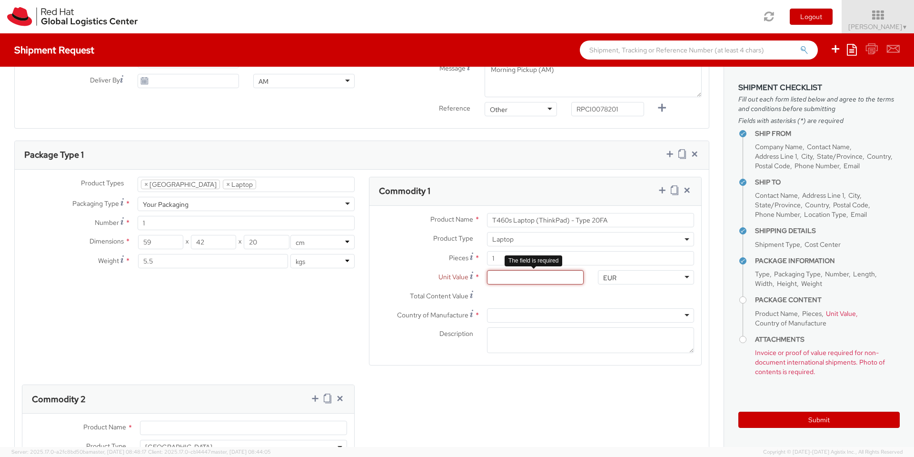
type input "5.00"
type input "50.00"
type input "500.00"
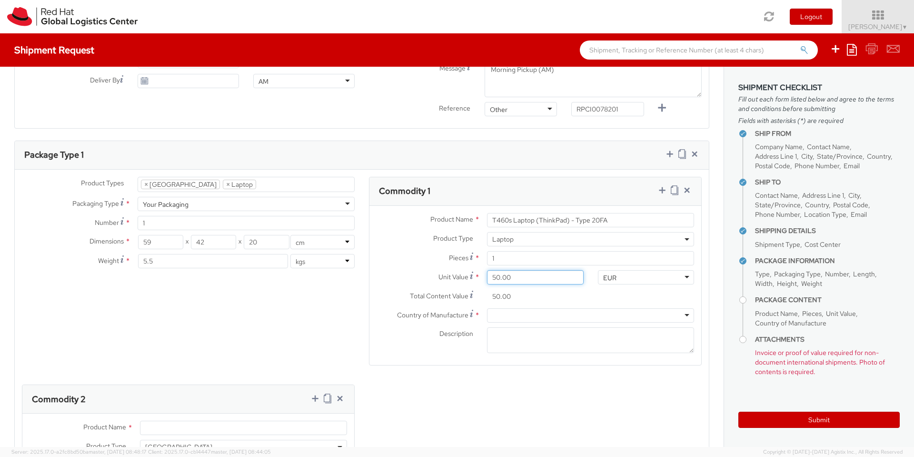
type input "500.00"
click at [591, 270] on div "EUR EUR ADP AED AFN ALL AMD AOA ARS ATS AUD AWG AZN BAM BBD BDT BGL BGN BHD BIF…" at bounding box center [646, 277] width 110 height 14
click at [570, 308] on div at bounding box center [590, 315] width 207 height 14
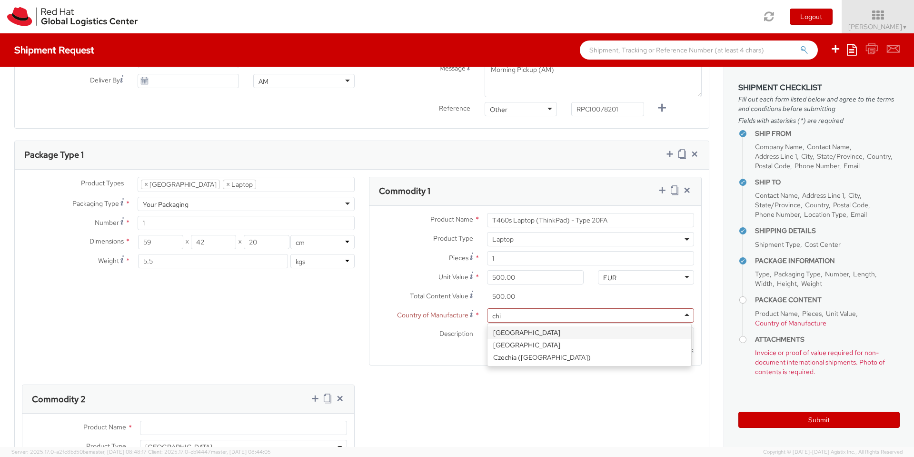
type input "chin"
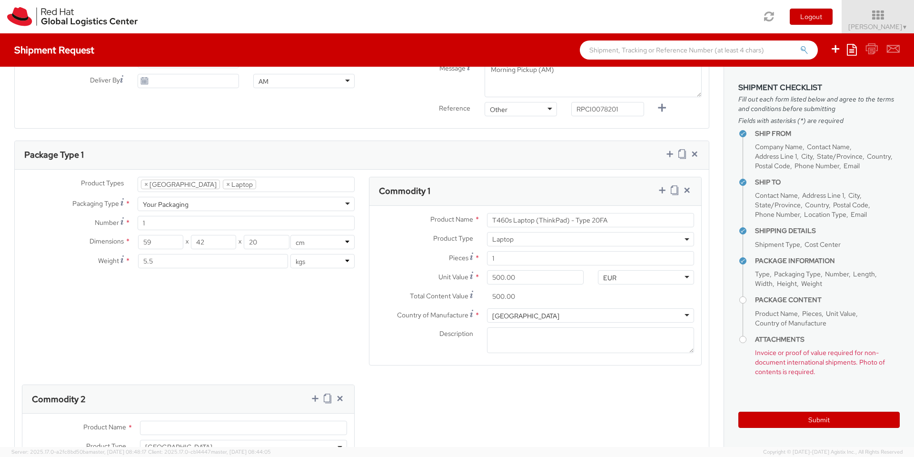
scroll to position [0, 0]
click at [449, 386] on div "Product Types * Documents Docking Station Laptop Monitor Other Hardware Server …" at bounding box center [362, 381] width 694 height 408
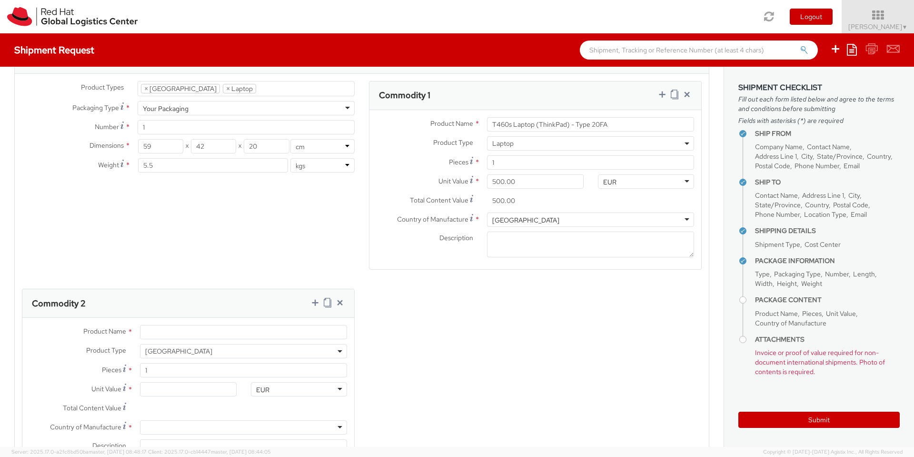
scroll to position [471, 0]
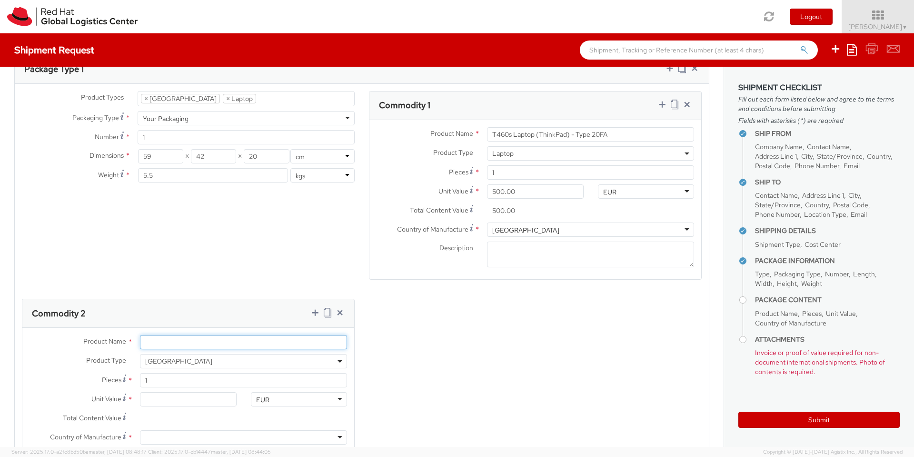
click at [307, 335] on input "Product Name *" at bounding box center [243, 342] width 207 height 14
type input "ThinkPad Ultra Dock"
click at [191, 392] on input "Unit Value *" at bounding box center [188, 399] width 96 height 14
type input "5.00"
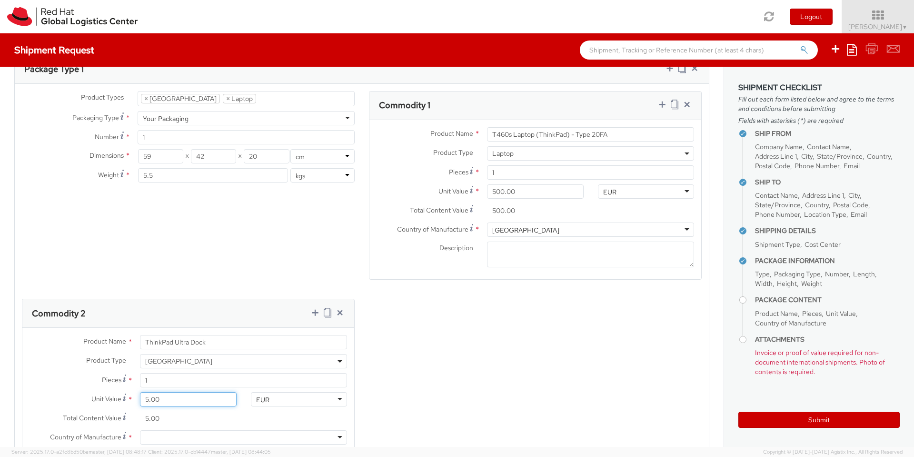
type input "50.00"
type input "500.00"
click at [415, 363] on div "Product Types * Documents Docking Station Laptop Monitor Other Hardware Server …" at bounding box center [362, 295] width 694 height 408
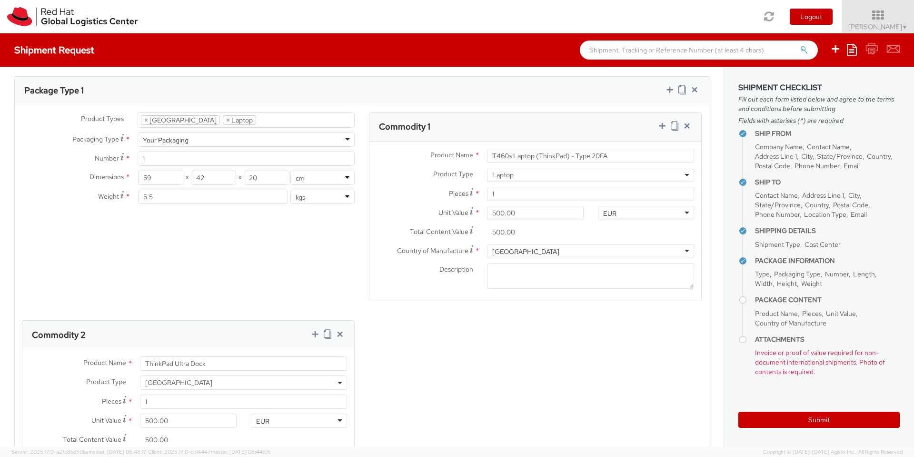
scroll to position [536, 0]
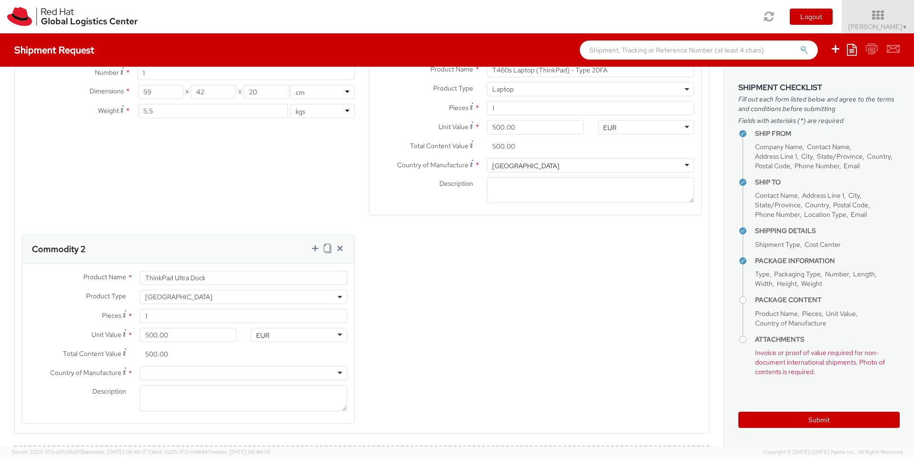
click at [294, 366] on div at bounding box center [243, 373] width 207 height 14
type input "c"
type input "china"
click at [437, 337] on div "Product Types * Documents Docking Station Laptop Monitor Other Hardware Server …" at bounding box center [362, 231] width 694 height 408
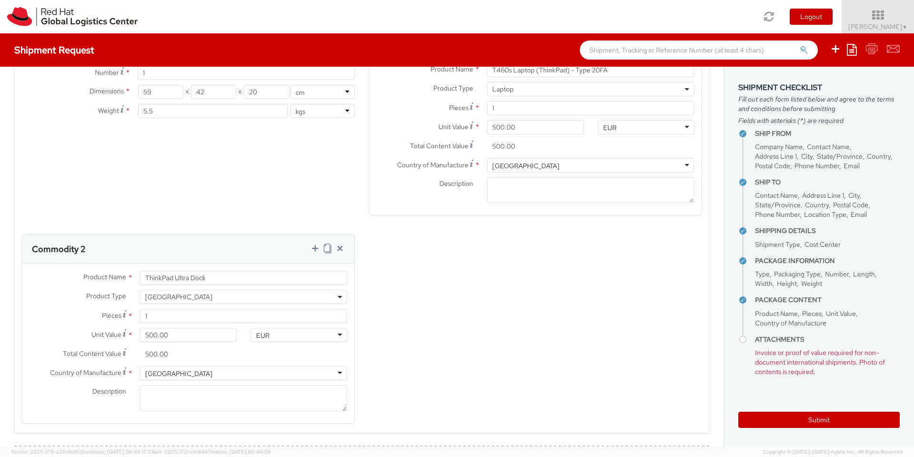
click at [410, 291] on div "Product Types * Documents Docking Station Laptop Monitor Other Hardware Server …" at bounding box center [362, 231] width 694 height 408
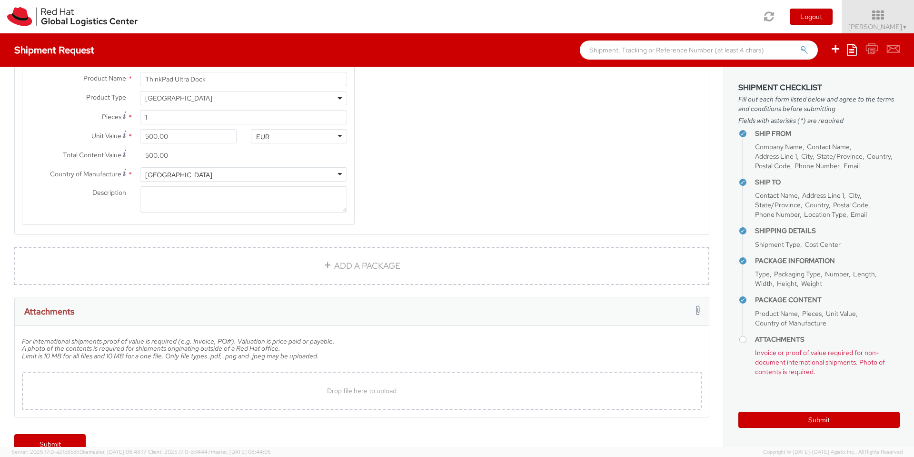
scroll to position [741, 0]
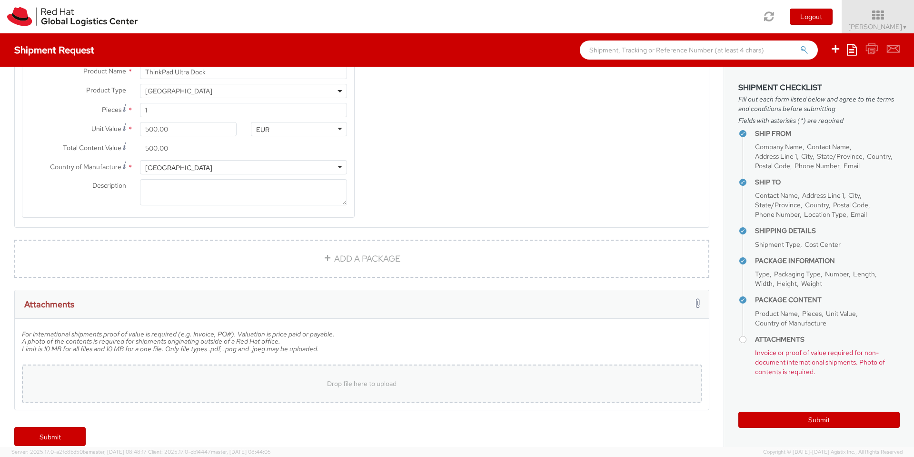
click at [378, 379] on span "Drop file here to upload" at bounding box center [361, 383] width 69 height 9
type input "C:\fakepath\20250818_104844.jpg"
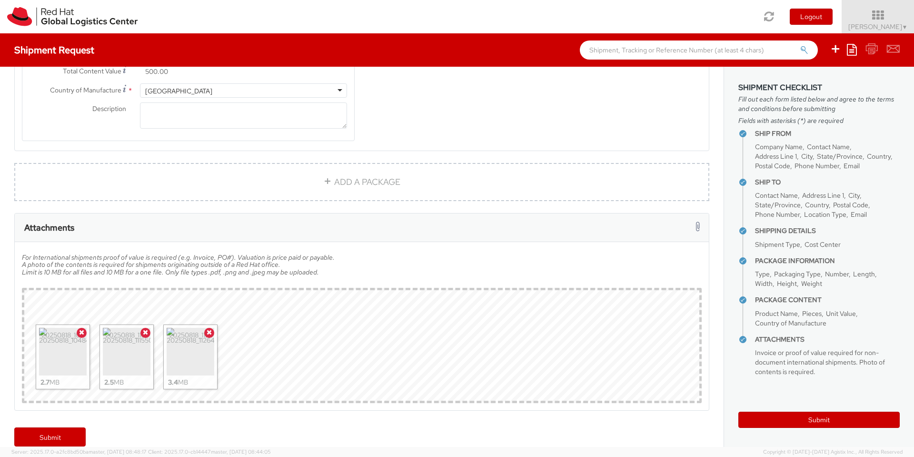
scroll to position [818, 0]
click at [52, 427] on link "Submit" at bounding box center [49, 436] width 71 height 19
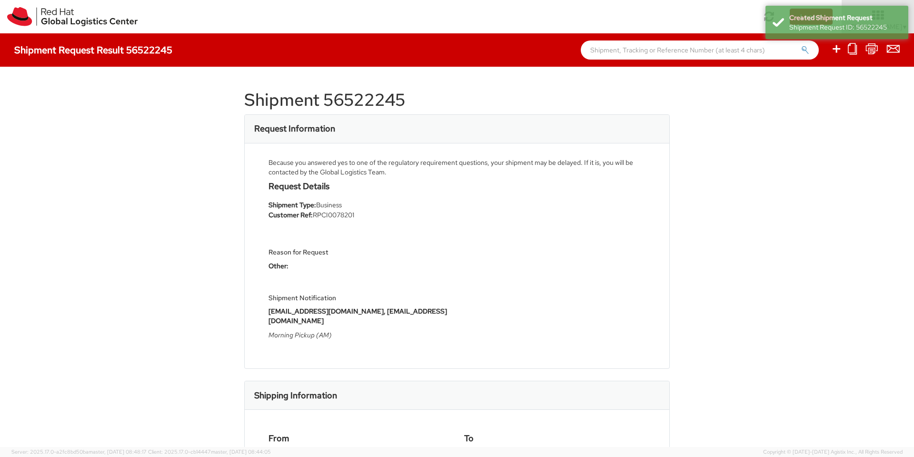
click at [345, 100] on h1 "Shipment 56522245" at bounding box center [457, 99] width 426 height 19
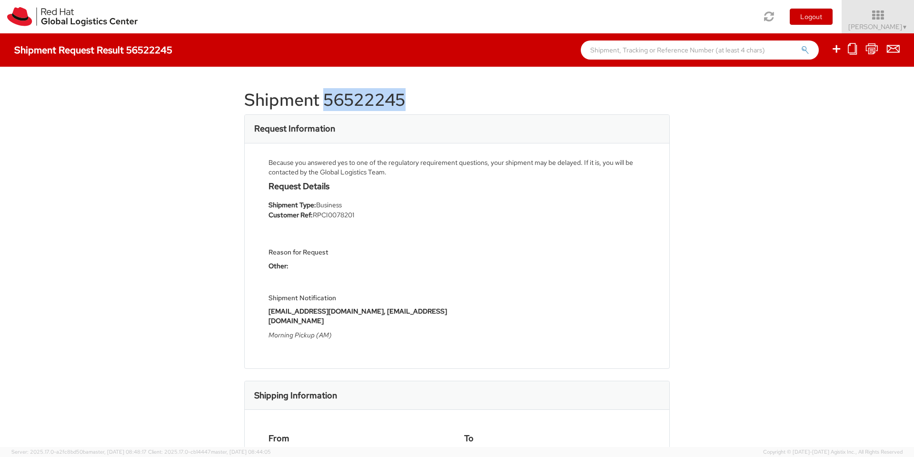
click at [345, 100] on h1 "Shipment 56522245" at bounding box center [457, 99] width 426 height 19
copy h1 "56522245"
click at [105, 196] on div "Shipment 56522245 Request Information Because you answered yes to one of the re…" at bounding box center [457, 257] width 914 height 380
click at [103, 215] on div "Shipment 56522245 Request Information Because you answered yes to one of the re…" at bounding box center [457, 257] width 914 height 380
click at [111, 267] on div "Shipment 56522245 Request Information Because you answered yes to one of the re…" at bounding box center [457, 257] width 914 height 380
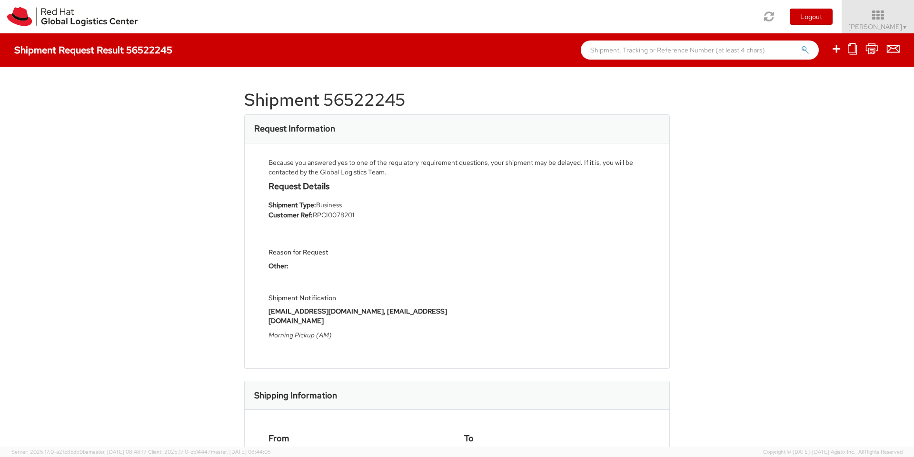
click at [763, 159] on div "Shipment 56522245 Request Information Because you answered yes to one of the re…" at bounding box center [457, 257] width 914 height 380
click at [793, 130] on div "Shipment 56522245 Request Information Because you answered yes to one of the re…" at bounding box center [457, 257] width 914 height 380
click at [94, 157] on div "Shipment 56522245 Request Information Because you answered yes to one of the re…" at bounding box center [457, 257] width 914 height 380
click at [789, 193] on div "Shipment 56522245 Request Information Because you answered yes to one of the re…" at bounding box center [457, 257] width 914 height 380
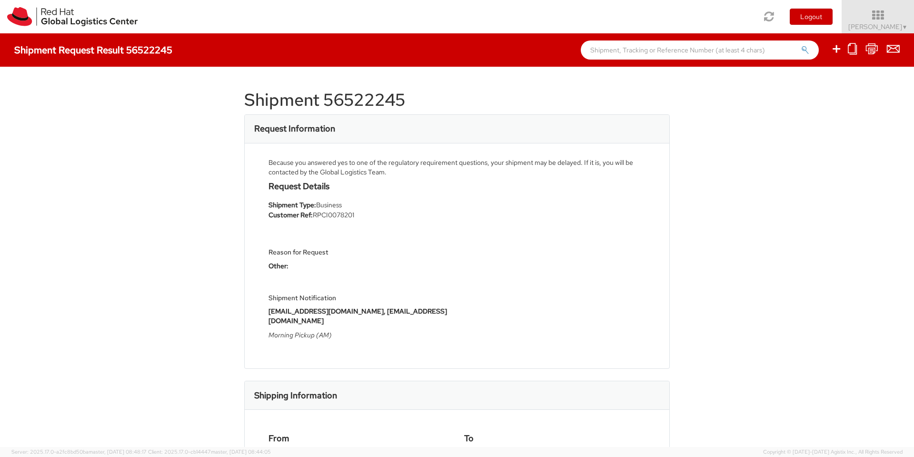
click at [181, 158] on div "Shipment 56522245 Request Information Because you answered yes to one of the re…" at bounding box center [457, 257] width 914 height 380
click at [819, 204] on div "Shipment 56522245 Request Information Because you answered yes to one of the re…" at bounding box center [457, 257] width 914 height 380
click at [257, 105] on h1 "Shipment 56522245" at bounding box center [457, 99] width 426 height 19
click at [92, 50] on h4 "Shipment Request Result 56522245" at bounding box center [93, 50] width 158 height 10
click at [49, 54] on h4 "Shipment Request Result 56522245" at bounding box center [93, 50] width 158 height 10
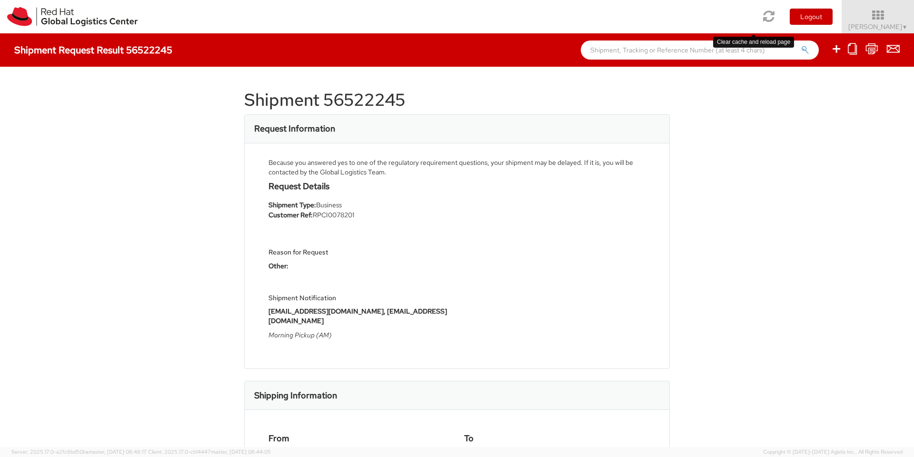
click at [764, 14] on icon at bounding box center [769, 16] width 11 height 13
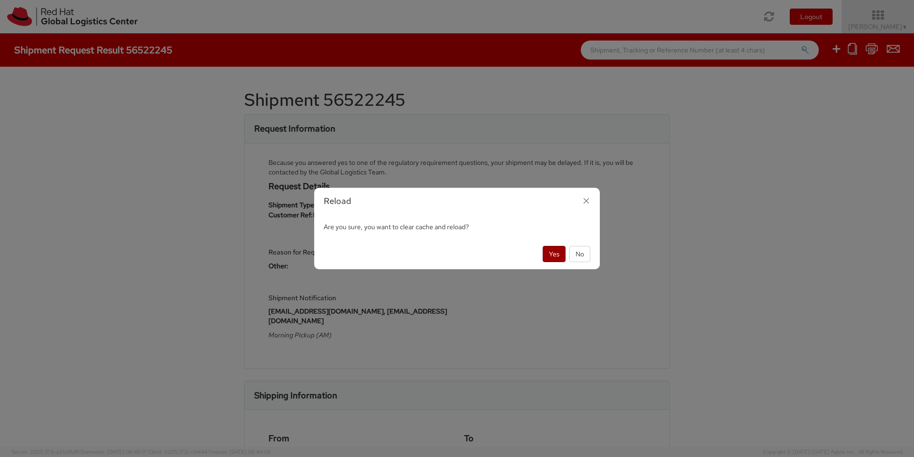
click at [554, 251] on button "Yes" at bounding box center [554, 254] width 23 height 16
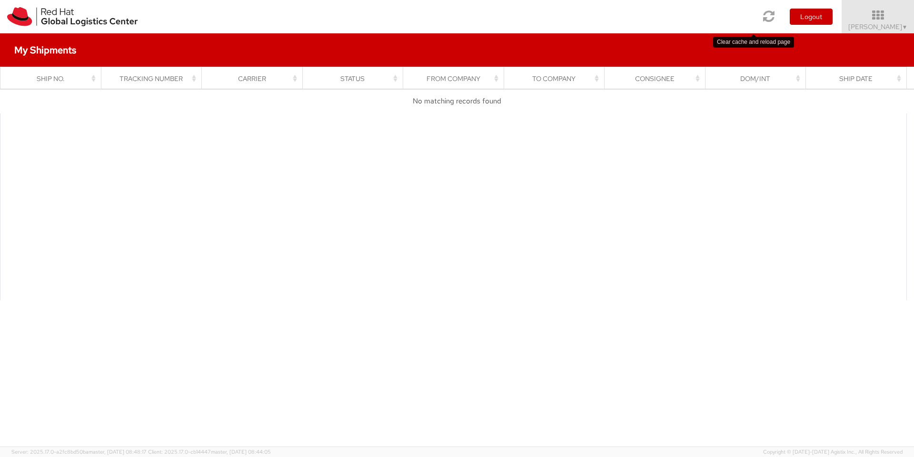
click at [764, 12] on icon at bounding box center [769, 16] width 11 height 13
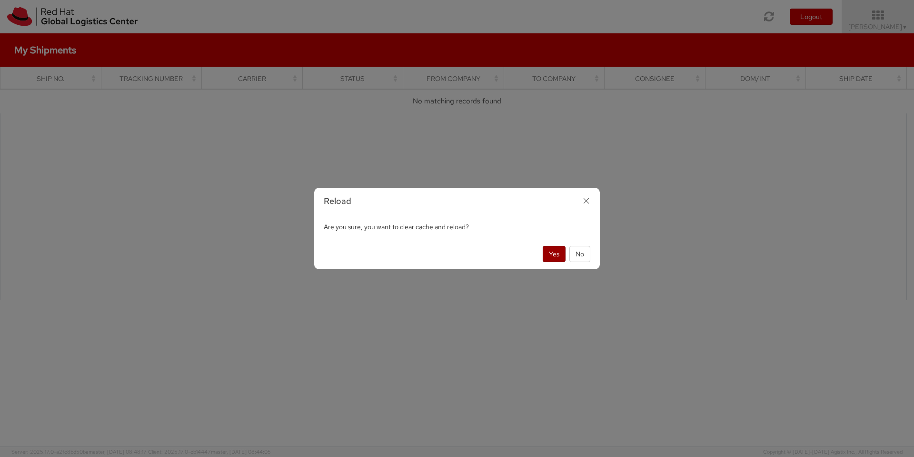
click at [556, 253] on button "Yes" at bounding box center [554, 254] width 23 height 16
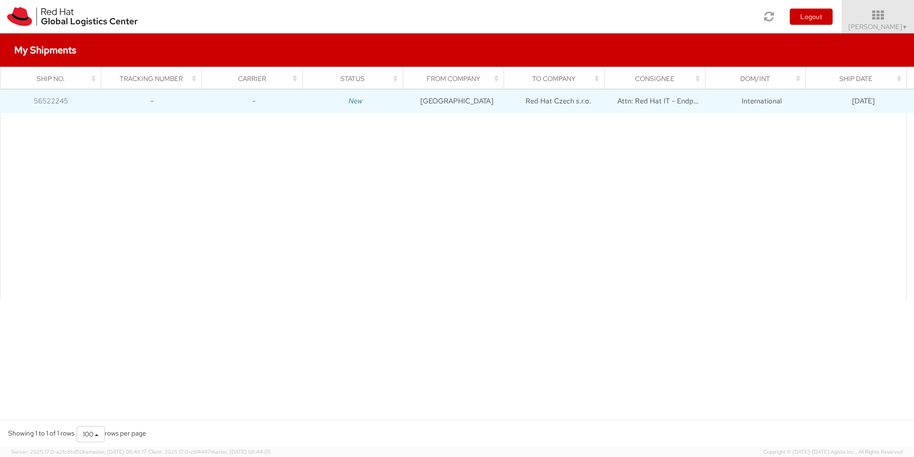
click at [599, 102] on td "Red Hat Czech s.r.o." at bounding box center [558, 101] width 101 height 24
click at [353, 99] on icon "New" at bounding box center [355, 101] width 14 height 10
click at [50, 99] on link "56522245" at bounding box center [51, 101] width 34 height 10
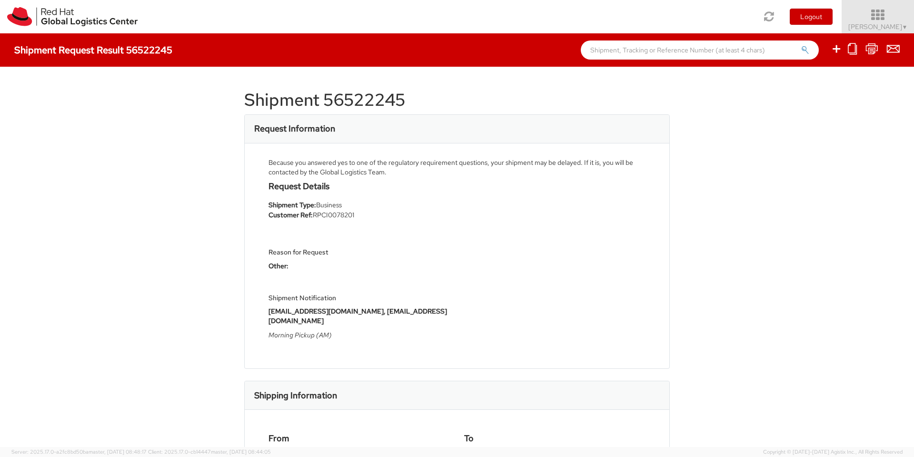
click at [893, 23] on span "[PERSON_NAME] Muniesa ▼" at bounding box center [878, 26] width 60 height 9
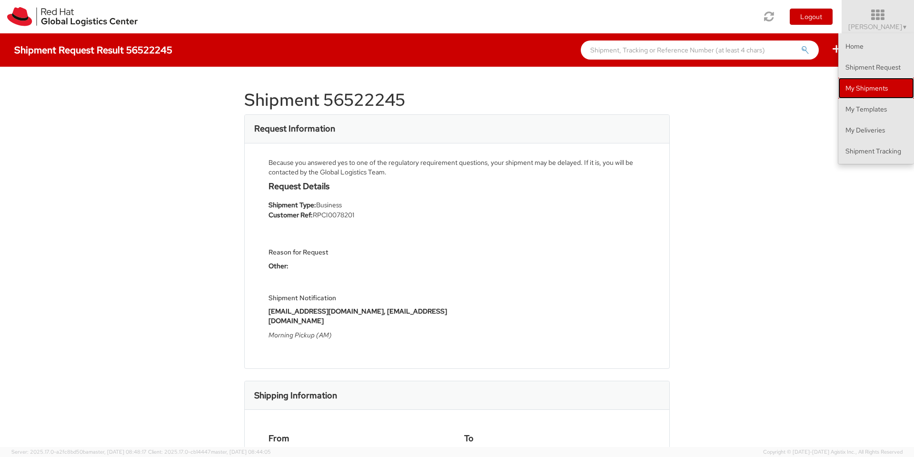
click at [879, 91] on link "My Shipments" at bounding box center [876, 88] width 76 height 21
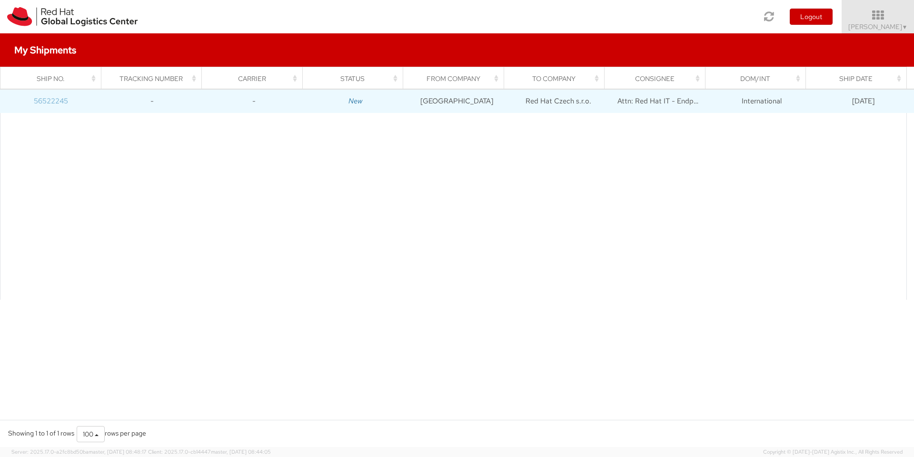
click at [44, 102] on link "56522245" at bounding box center [51, 101] width 34 height 10
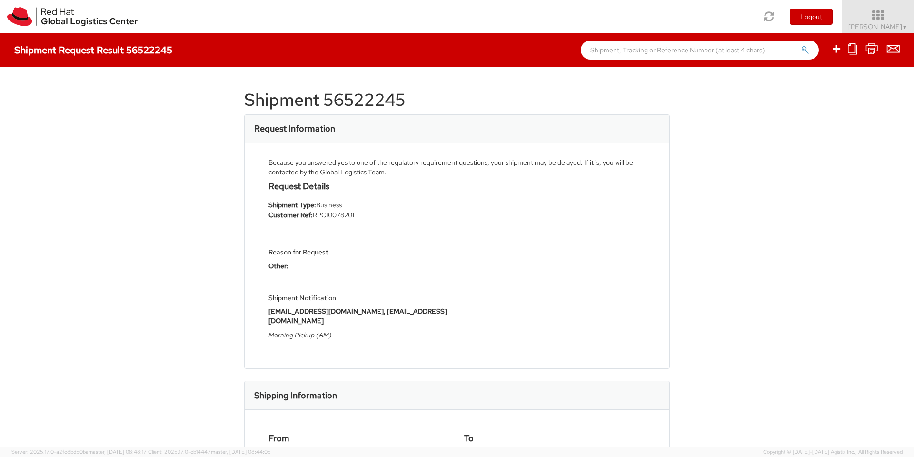
click at [464, 12] on div "Toggle navigation Logout [PERSON_NAME] Muniesa ▼ Home Shipment Request My Shipm…" at bounding box center [457, 16] width 914 height 33
click at [340, 213] on li "Customer Ref: RPCI0078201" at bounding box center [358, 215] width 181 height 10
click at [165, 195] on div "Shipment 56522245 Request Information Because you answered yes to one of the re…" at bounding box center [457, 257] width 914 height 380
